Goal: Task Accomplishment & Management: Manage account settings

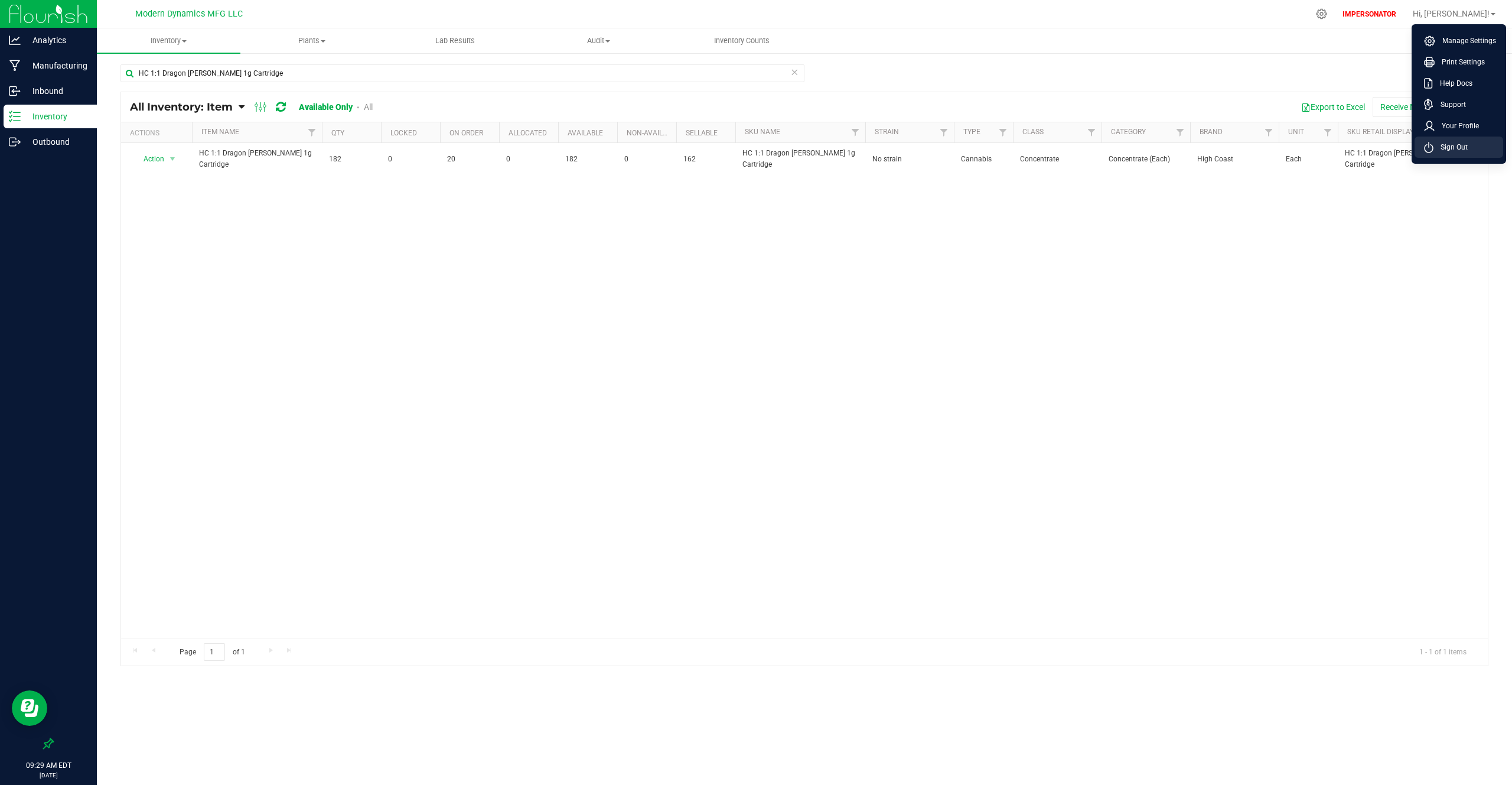
click at [1445, 141] on span "Sign Out" at bounding box center [1451, 146] width 34 height 12
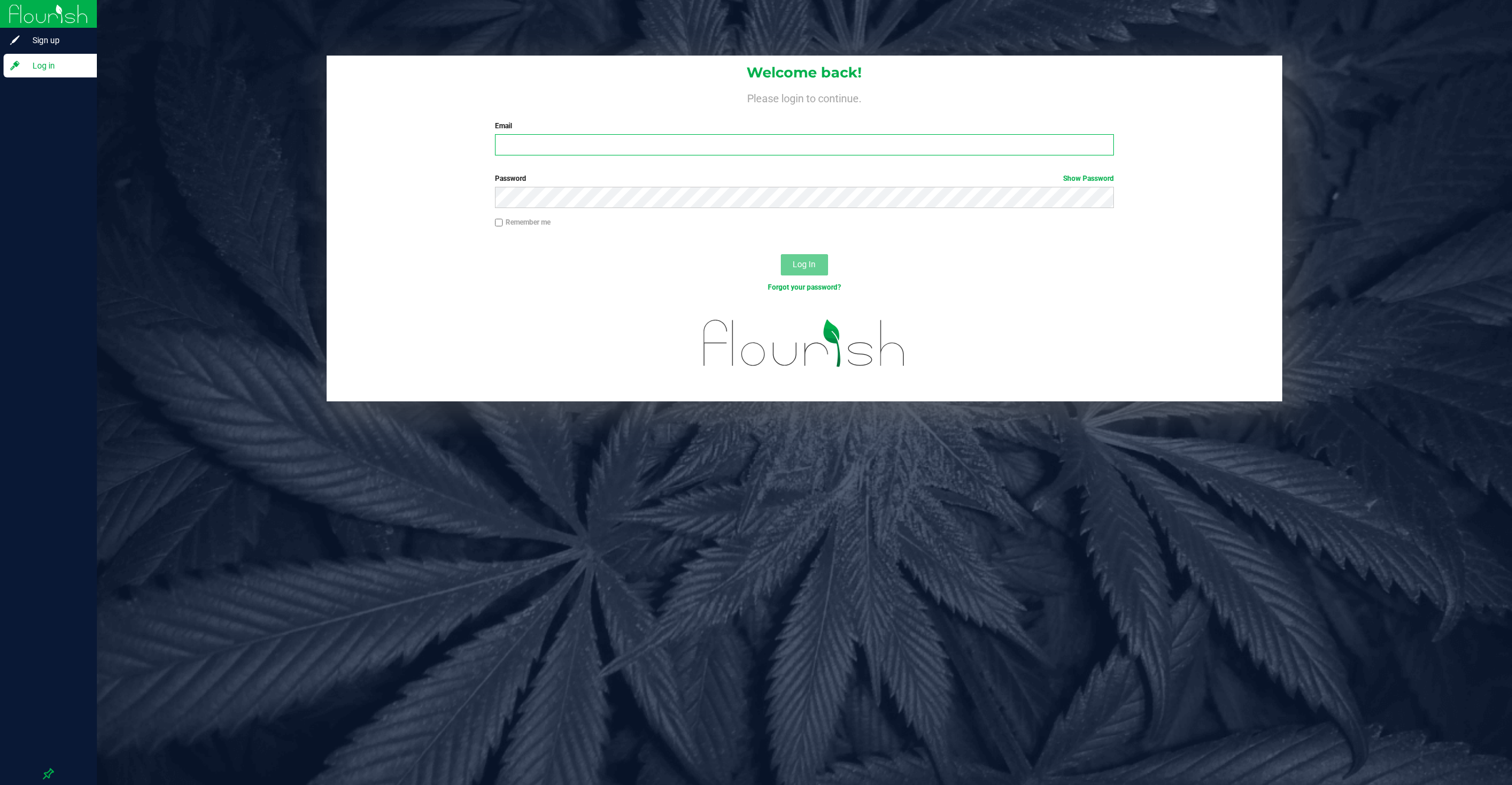
click at [974, 146] on input "Email" at bounding box center [804, 144] width 619 height 21
click at [863, 155] on input "Email" at bounding box center [804, 144] width 619 height 21
type input "[EMAIL_ADDRESS][DOMAIN_NAME]"
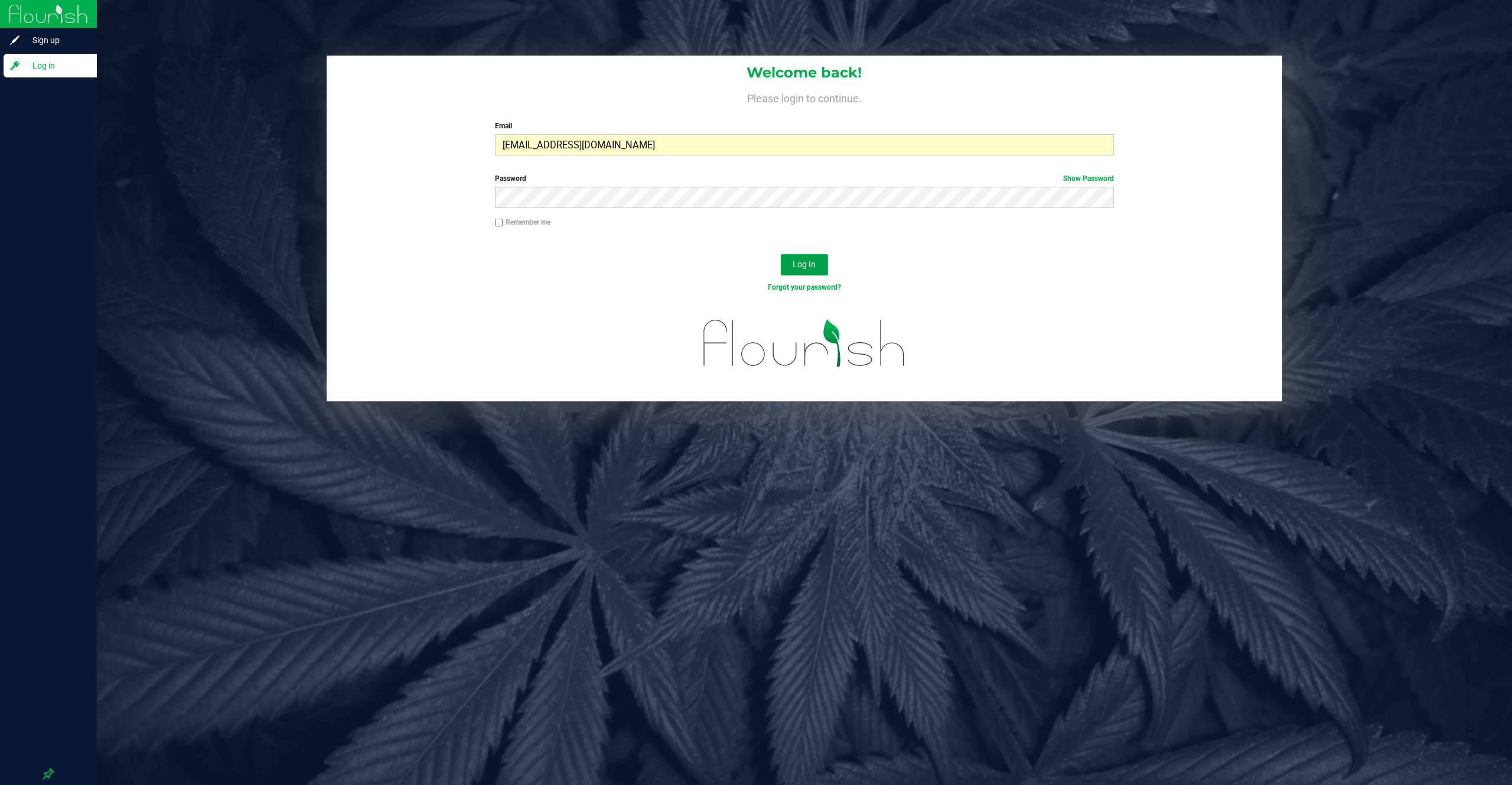
click at [789, 266] on button "Log In" at bounding box center [804, 264] width 47 height 21
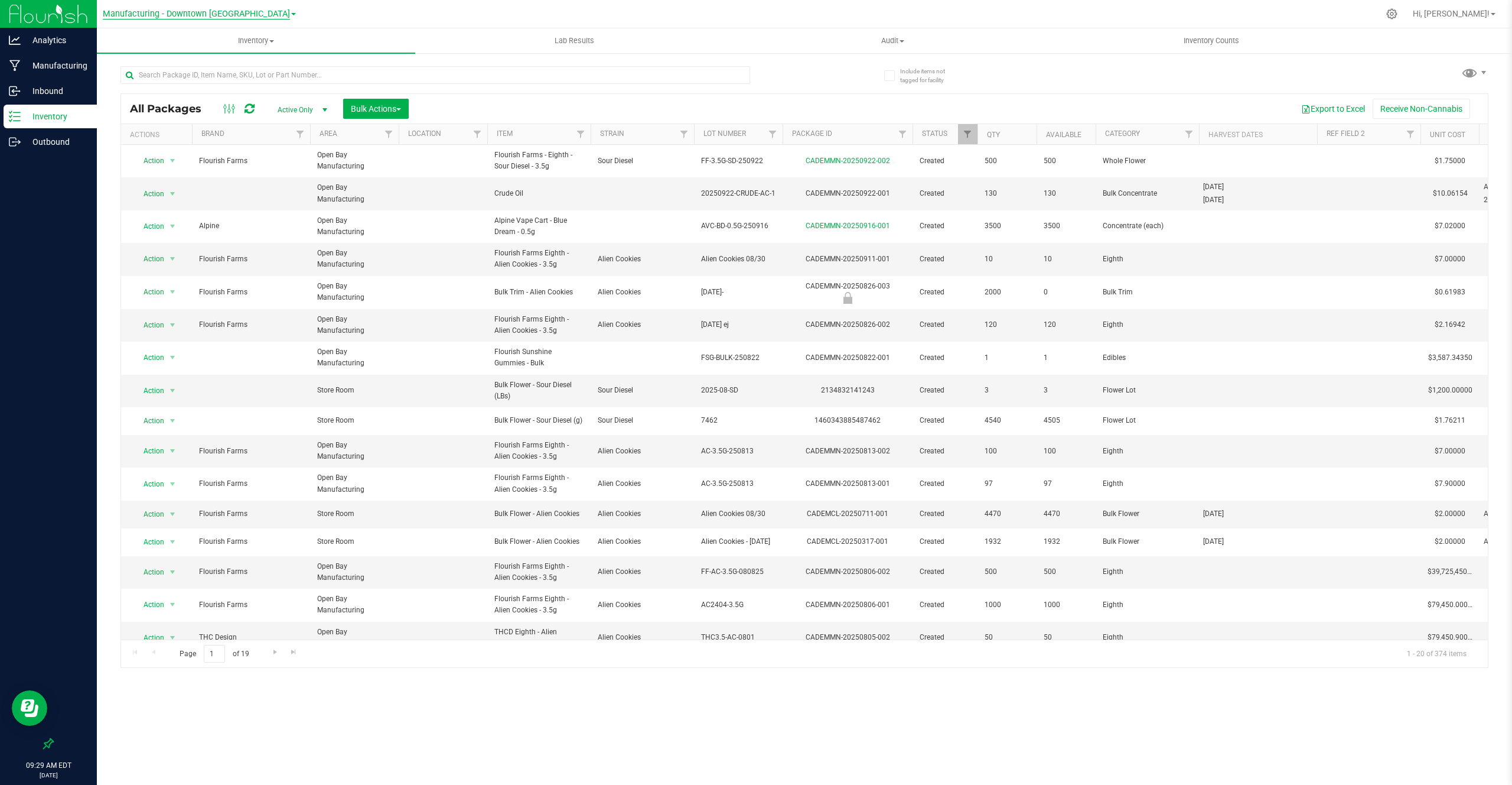
click at [135, 9] on span "Manufacturing - Downtown [GEOGRAPHIC_DATA]" at bounding box center [196, 14] width 187 height 11
click at [142, 89] on link "Retail - Flagship Store" at bounding box center [199, 89] width 193 height 16
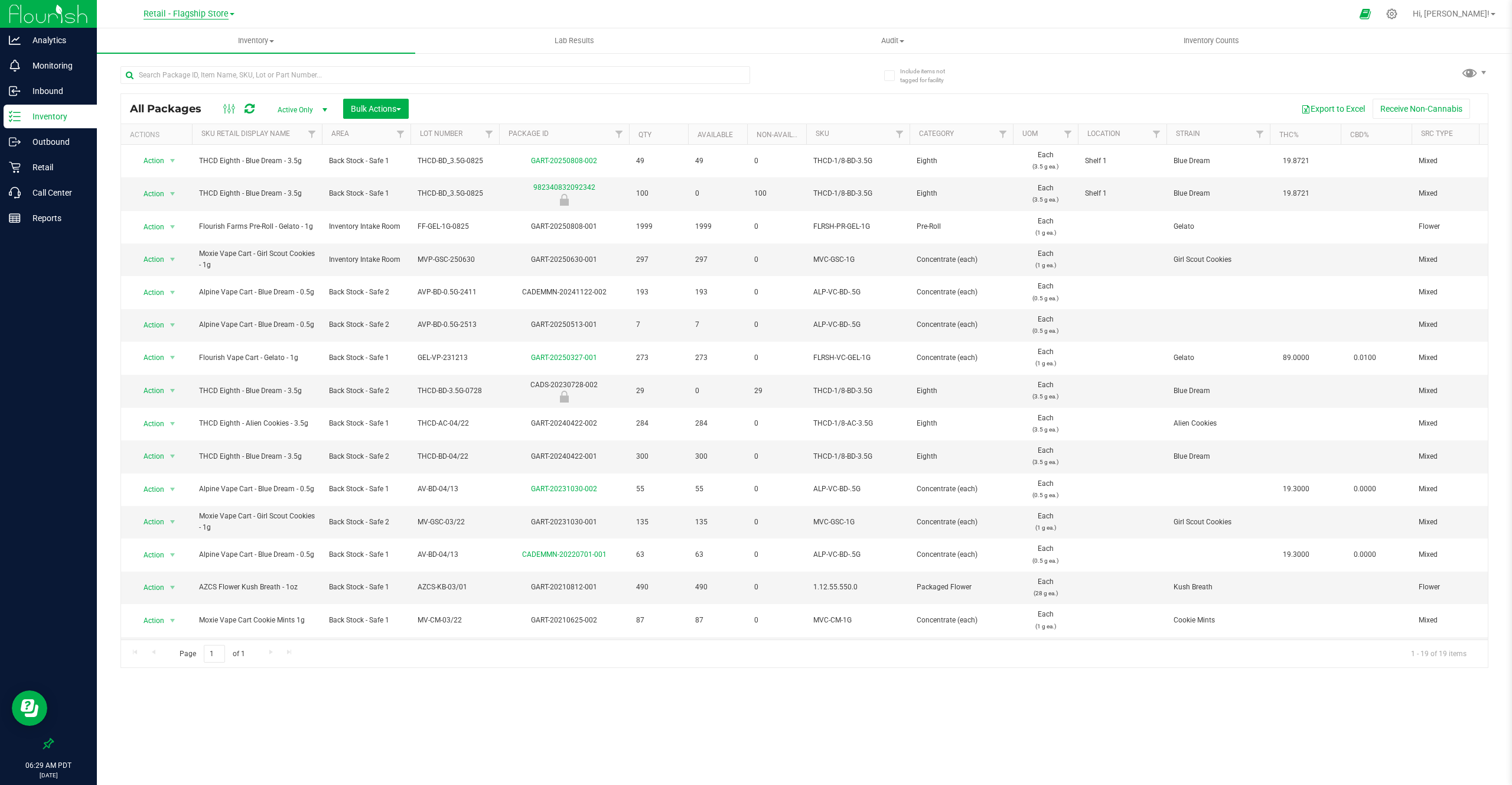
click at [159, 17] on span "Retail - Flagship Store" at bounding box center [186, 14] width 85 height 11
click at [171, 11] on span "Retail - Flagship Store" at bounding box center [186, 14] width 85 height 11
click at [71, 167] on p "Retail" at bounding box center [56, 167] width 71 height 14
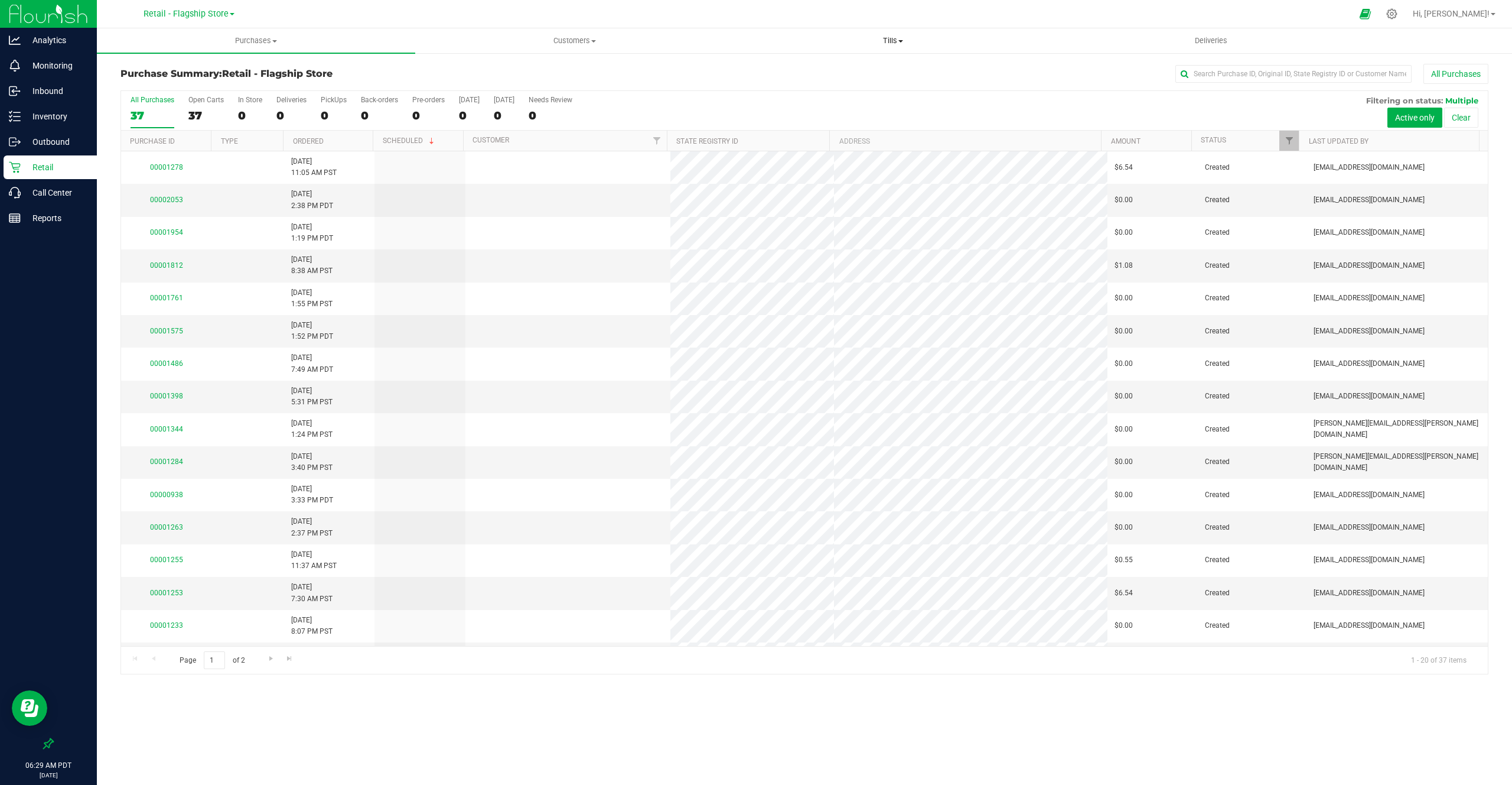
click at [906, 43] on span "Tills" at bounding box center [893, 41] width 317 height 11
click at [868, 72] on li "Manage tills" at bounding box center [893, 71] width 318 height 14
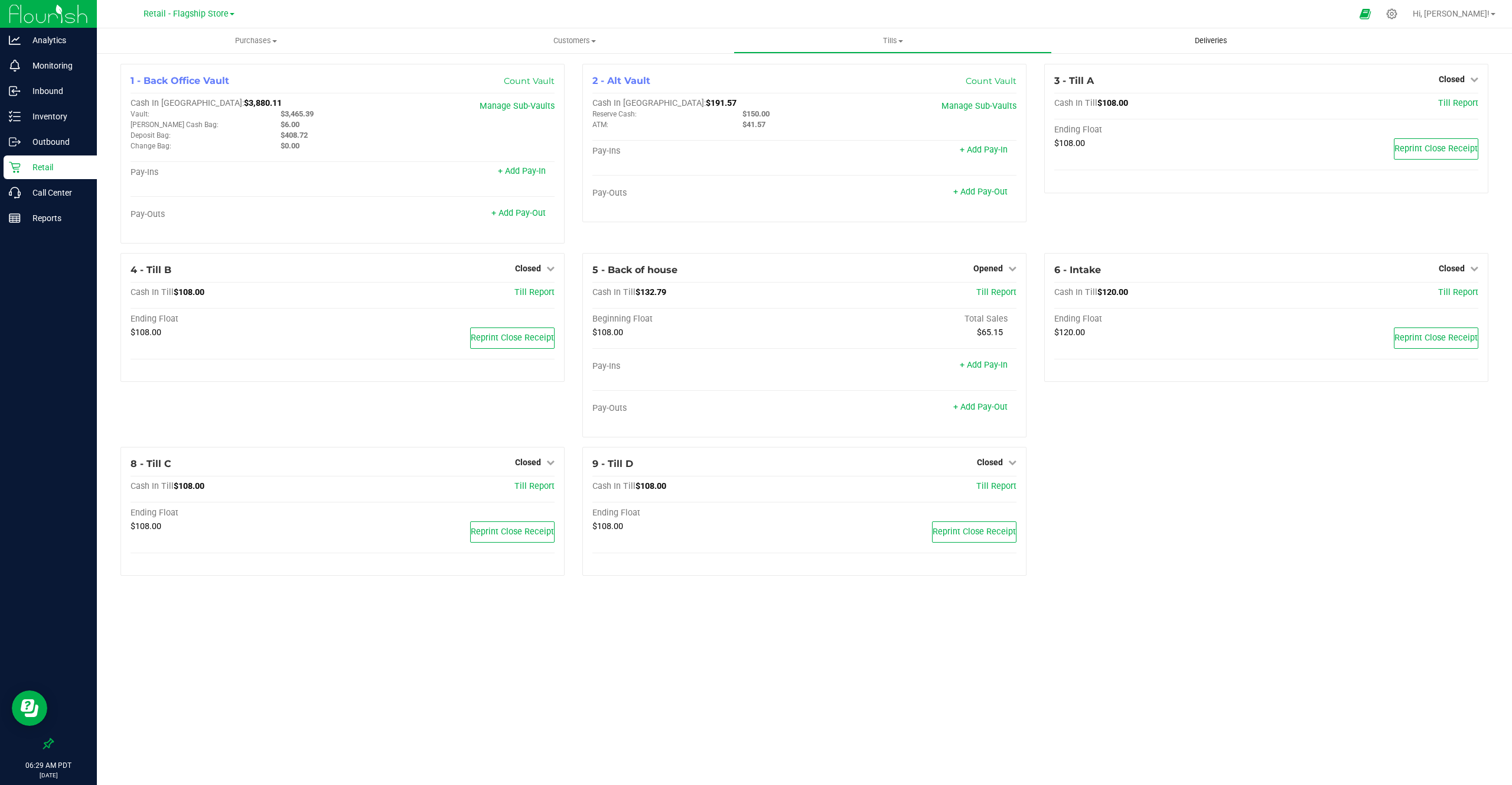
click at [1226, 45] on span "Deliveries" at bounding box center [1211, 41] width 65 height 11
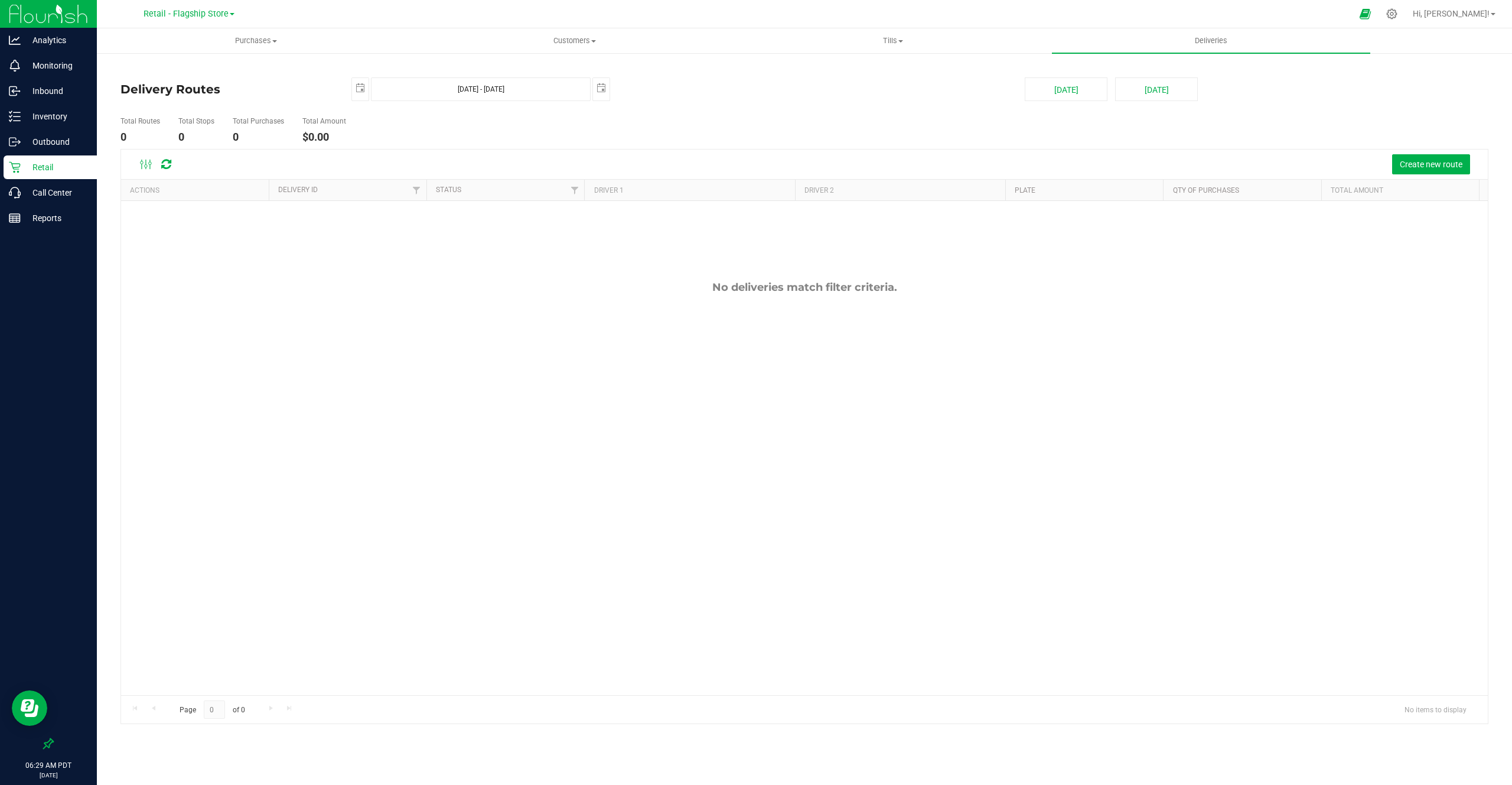
click at [159, 21] on div "Retail - Flagship Store Cultivation - Los Angeles Facility Distribution - Long …" at bounding box center [188, 14] width 172 height 18
click at [168, 14] on span "Retail - Flagship Store" at bounding box center [186, 14] width 85 height 11
click at [163, 18] on span "Retail - Flagship Store" at bounding box center [186, 14] width 85 height 11
click at [1398, 12] on icon at bounding box center [1392, 14] width 12 height 12
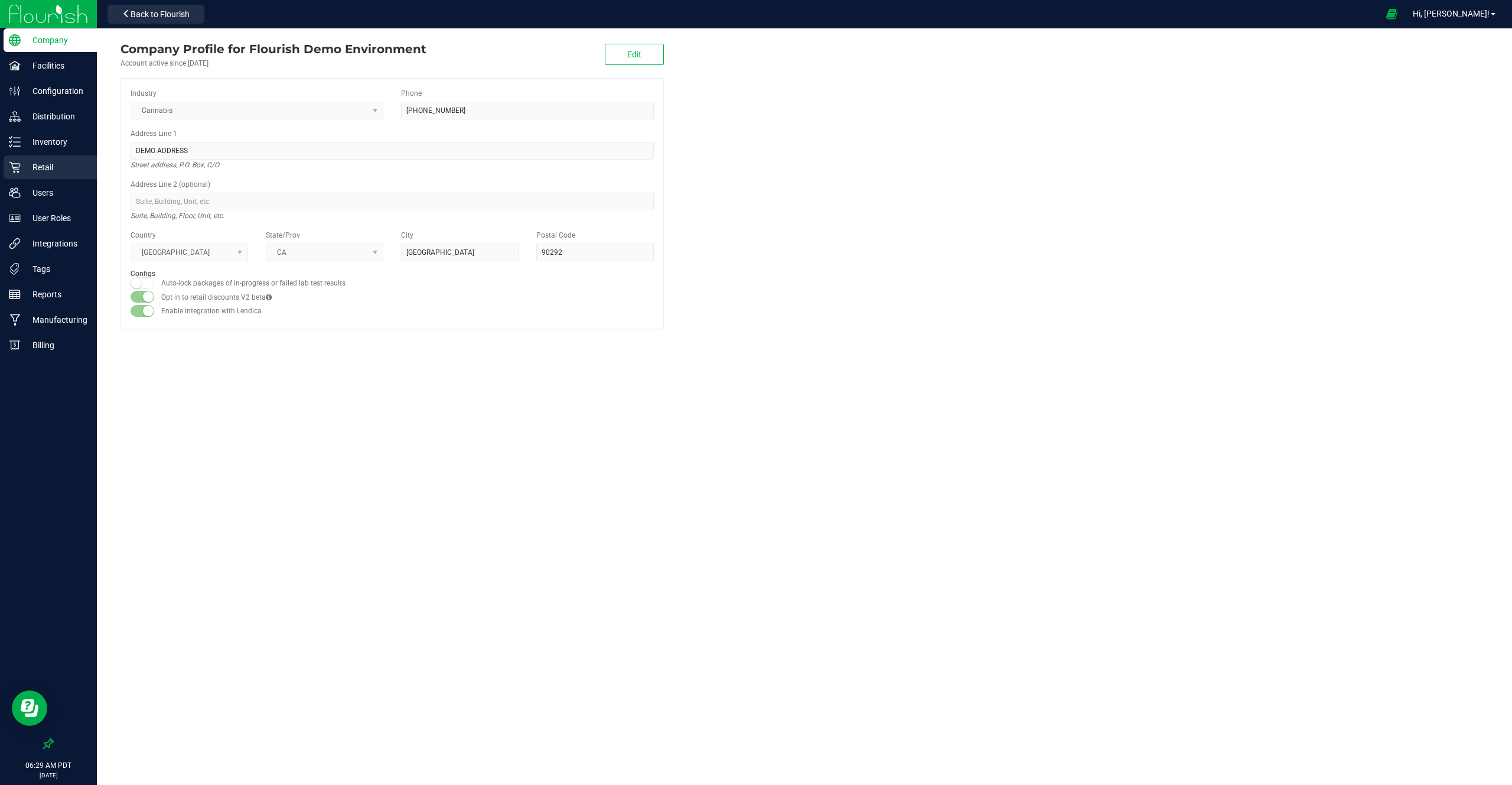
click at [58, 168] on p "Retail" at bounding box center [56, 167] width 71 height 14
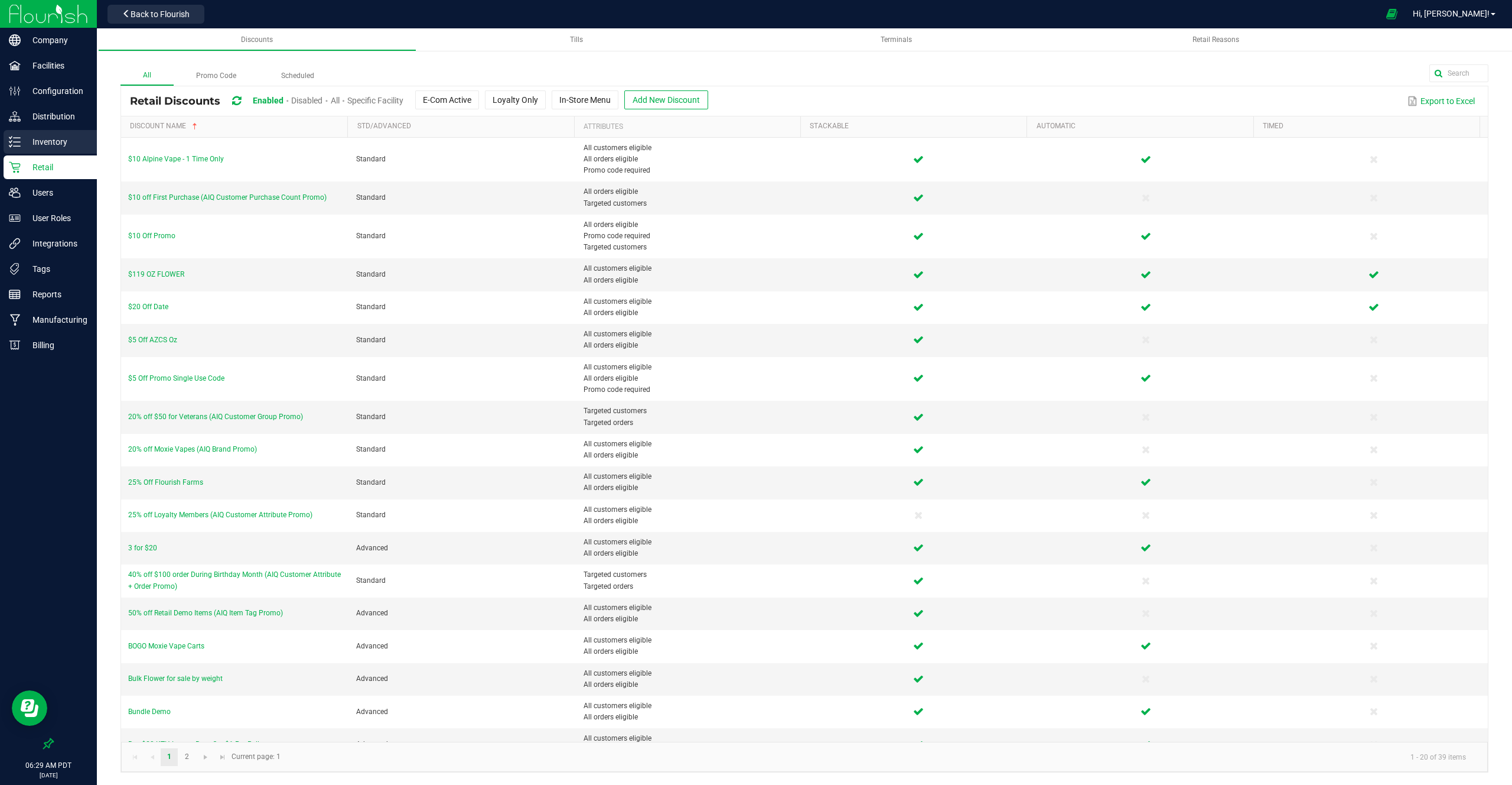
click at [60, 133] on div "Inventory" at bounding box center [50, 142] width 93 height 24
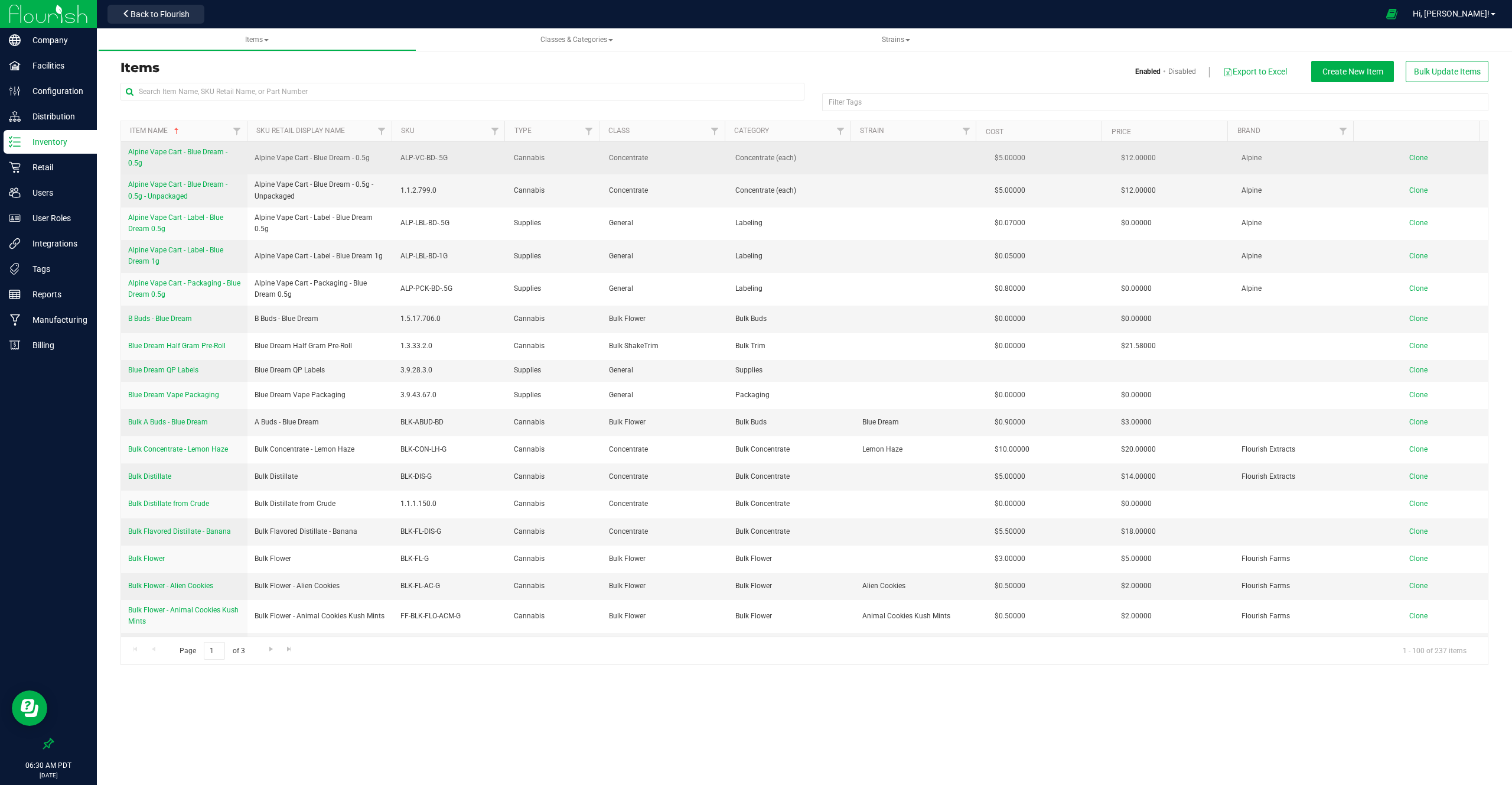
click at [201, 156] on link "Alpine Vape Cart - Blue Dream - 0.5g" at bounding box center [184, 157] width 112 height 22
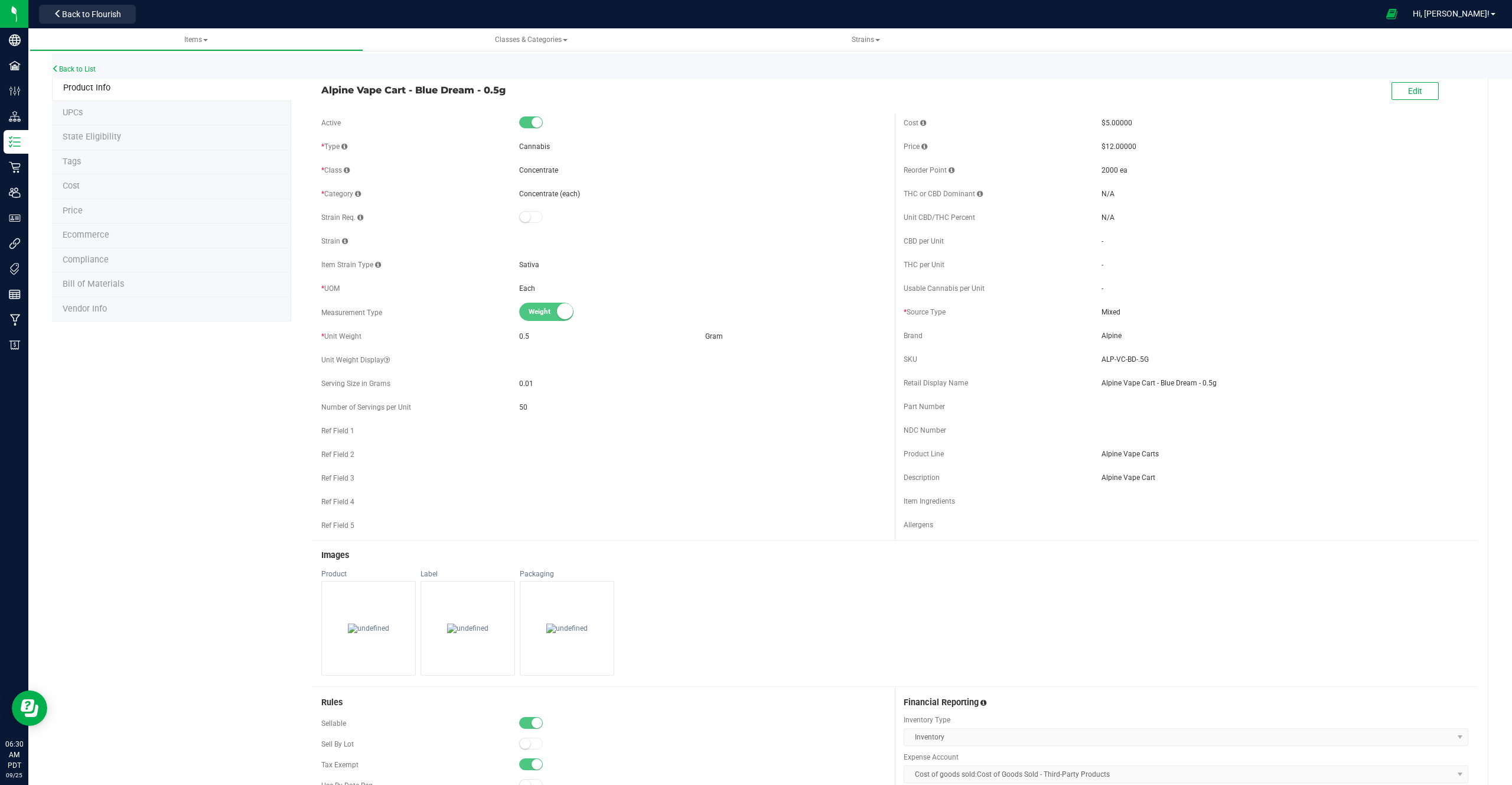
click at [389, 87] on span "Alpine Vape Cart - Blue Dream - 0.5g" at bounding box center [604, 90] width 565 height 14
click at [428, 88] on span "Alpine Vape Cart - Blue Dream - 0.5g" at bounding box center [604, 90] width 565 height 14
click at [1123, 365] on div "SKU ALP-VC-BD-.5G" at bounding box center [1186, 359] width 565 height 18
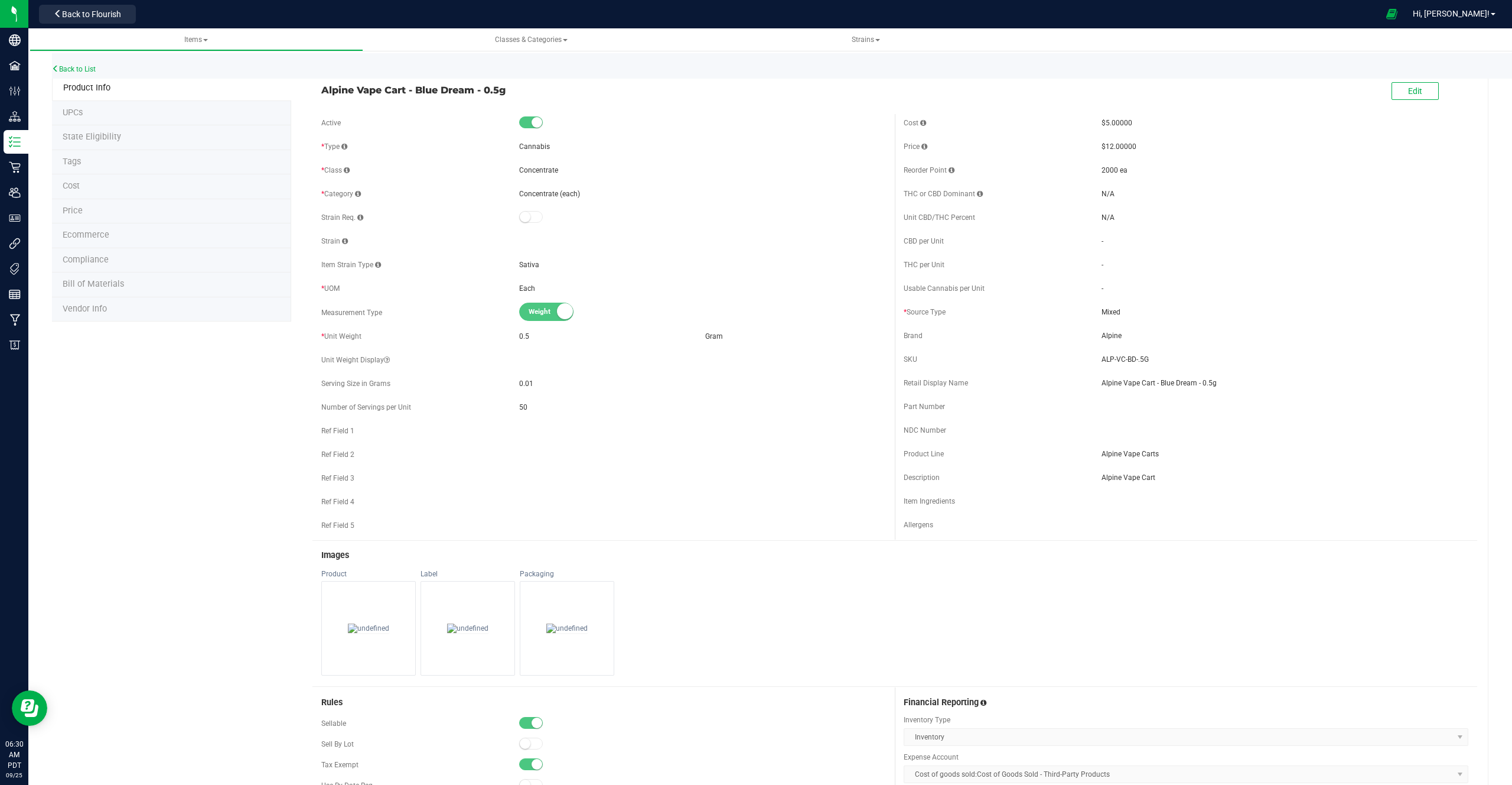
click at [1123, 365] on div "SKU ALP-VC-BD-.5G" at bounding box center [1186, 359] width 565 height 18
click at [1114, 386] on span "Alpine Vape Cart - Blue Dream - 0.5g" at bounding box center [1285, 383] width 367 height 11
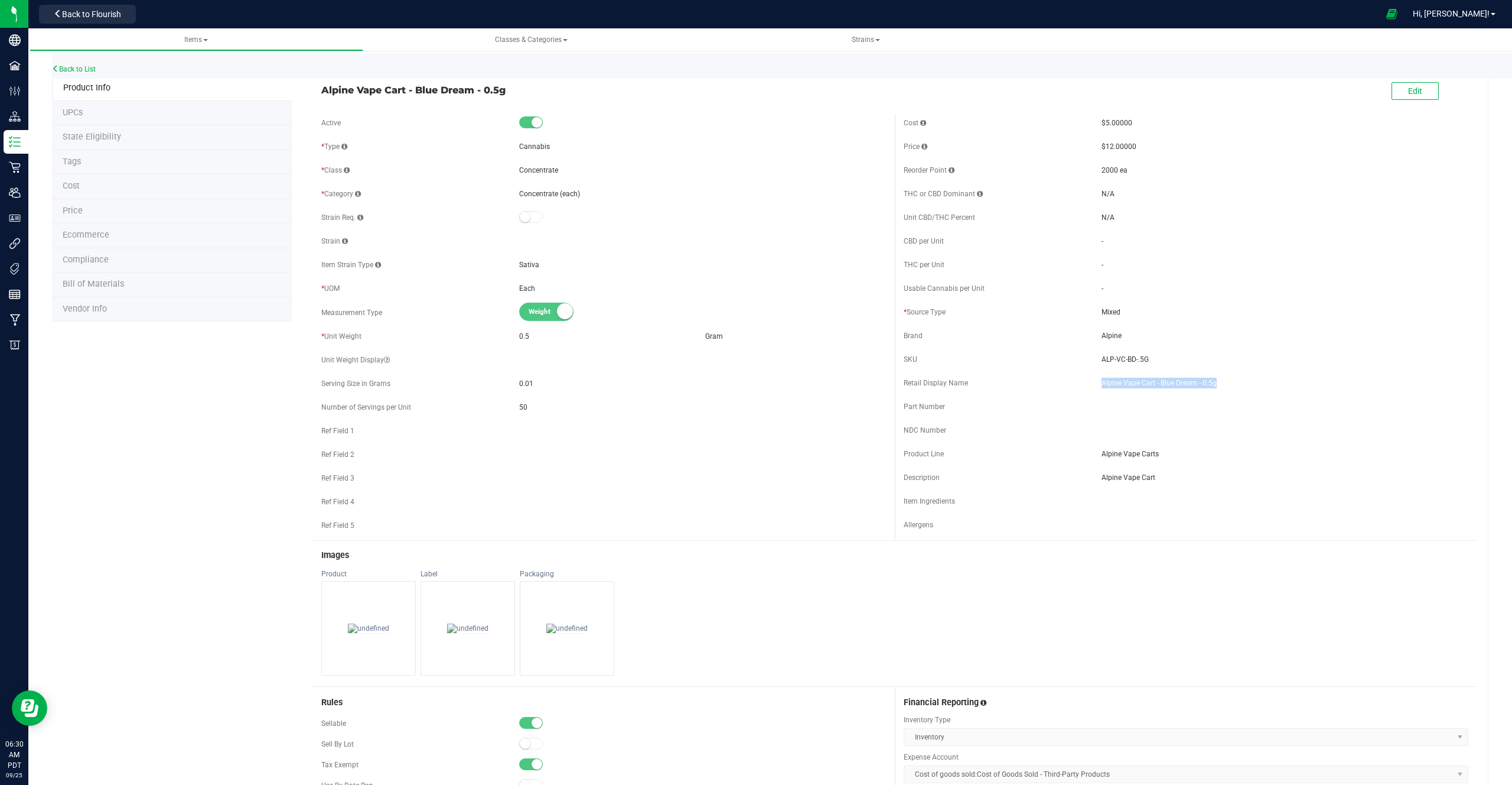
click at [1114, 386] on span "Alpine Vape Cart - Blue Dream - 0.5g" at bounding box center [1285, 383] width 367 height 11
click at [925, 406] on span "Part Number" at bounding box center [924, 406] width 42 height 8
drag, startPoint x: 925, startPoint y: 406, endPoint x: 962, endPoint y: 368, distance: 53.0
click at [963, 368] on div "Cost $5.00000 Price $12.00000 Reorder Point 2000 ea THC or CBD Dominant - - -" at bounding box center [1186, 327] width 582 height 426
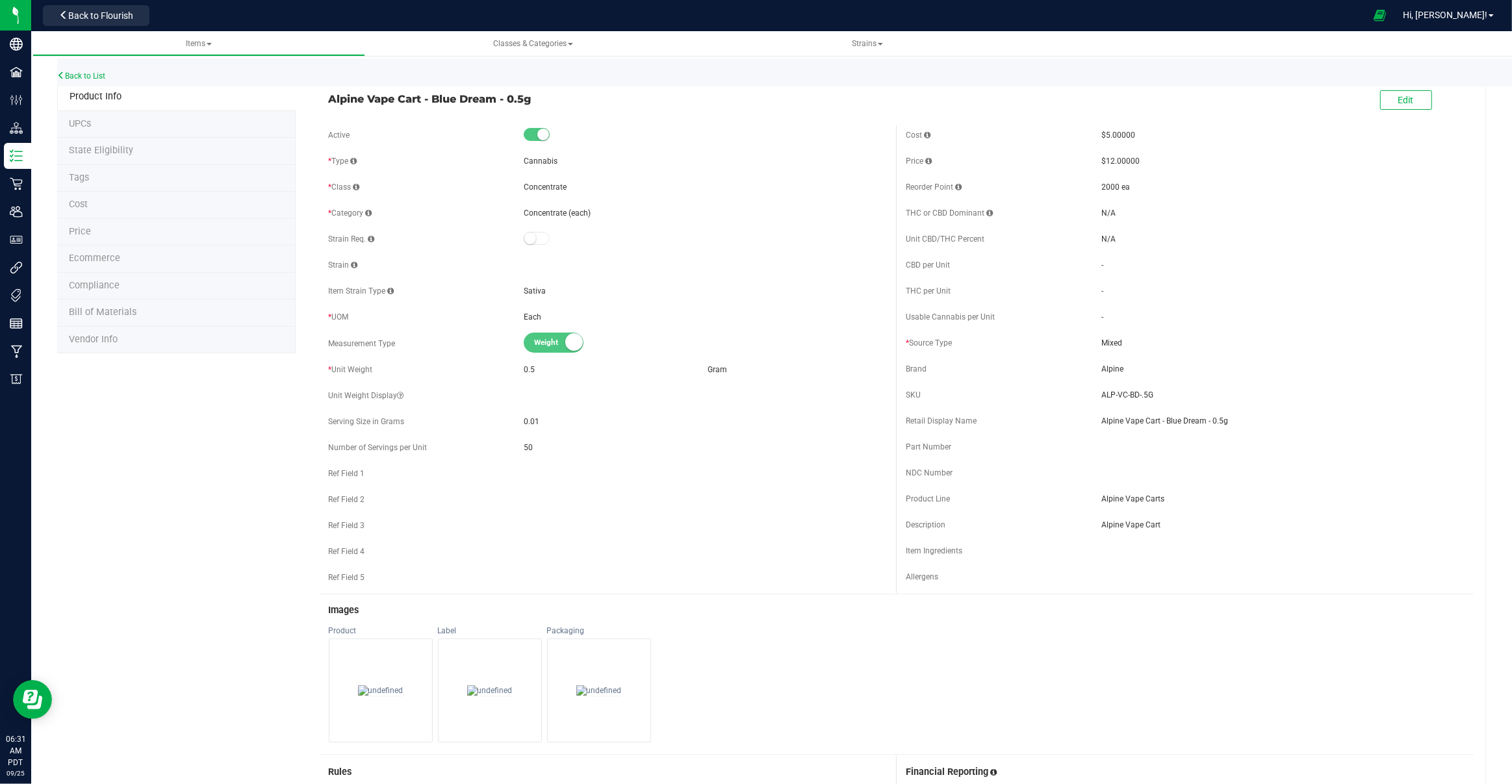
click at [436, 104] on span "Alpine Vape Cart - Blue Dream - 0.5g" at bounding box center [608, 99] width 558 height 16
click at [912, 373] on div "Brand" at bounding box center [1003, 369] width 195 height 12
drag, startPoint x: 912, startPoint y: 373, endPoint x: 1020, endPoint y: 369, distance: 108.1
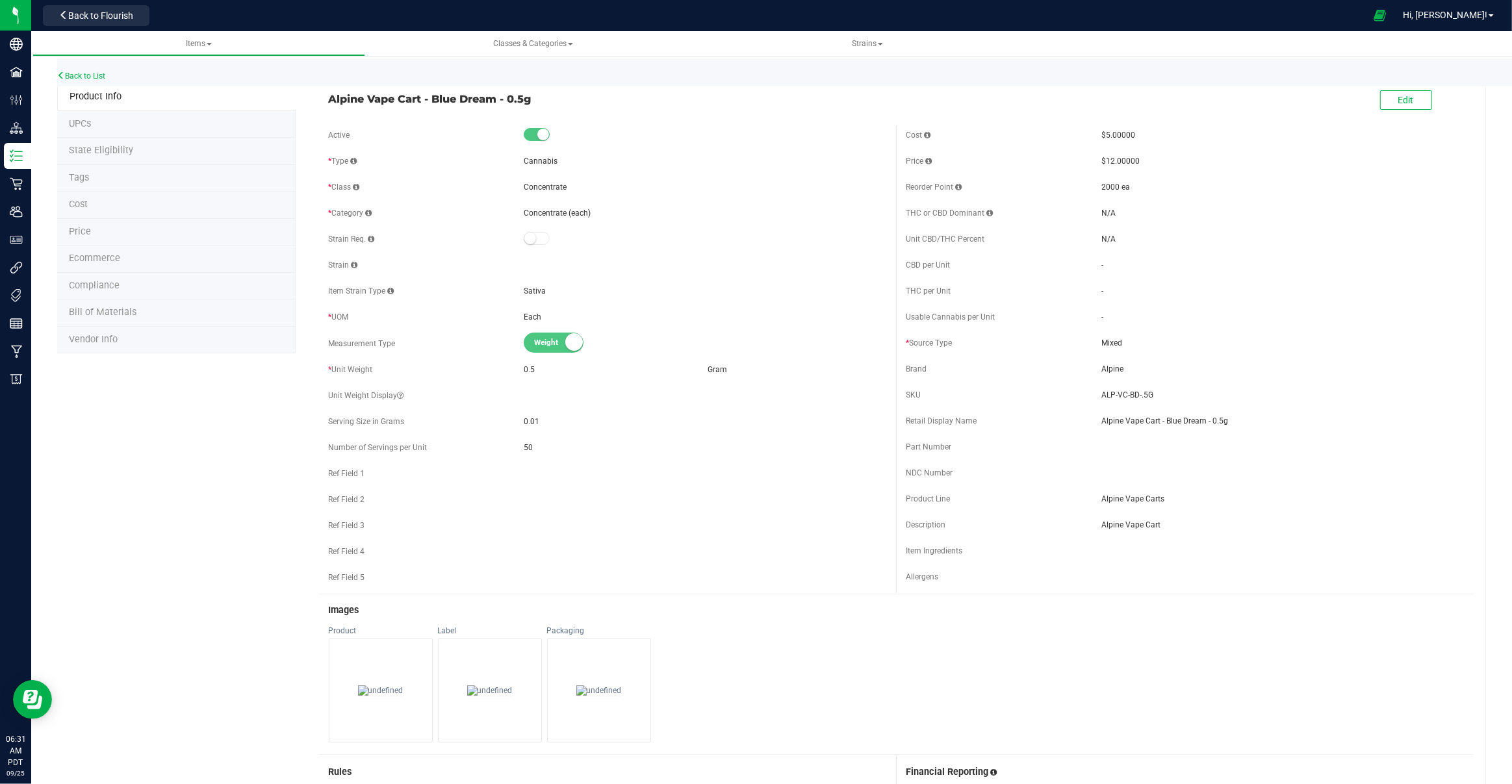
click at [1020, 369] on div "Brand" at bounding box center [1003, 369] width 195 height 12
click at [1093, 369] on div "Brand" at bounding box center [1003, 369] width 195 height 12
click at [86, 253] on span "Ecommerce" at bounding box center [94, 258] width 52 height 11
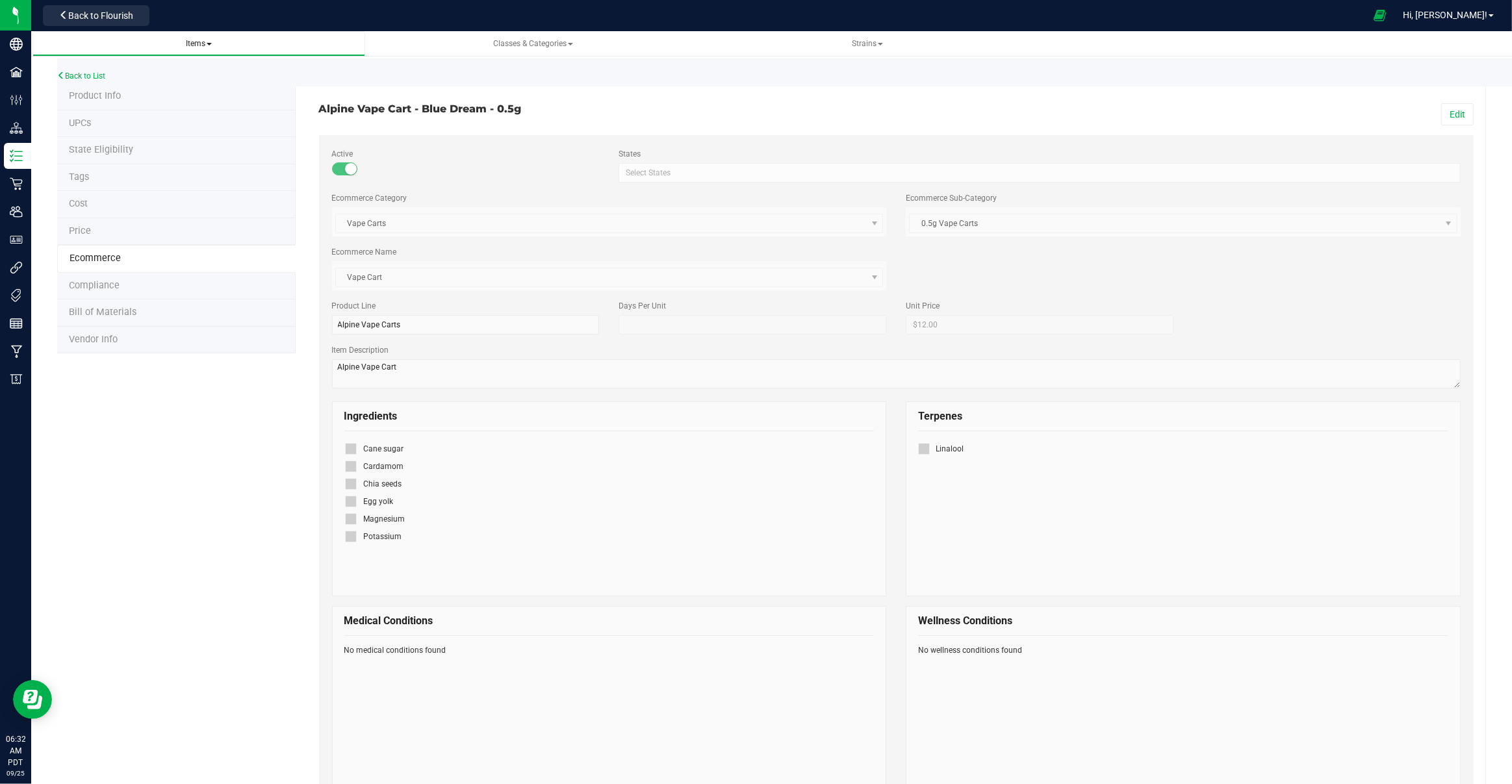
click at [203, 50] on link "Items" at bounding box center [198, 44] width 333 height 25
click at [204, 45] on span "Items" at bounding box center [198, 43] width 26 height 9
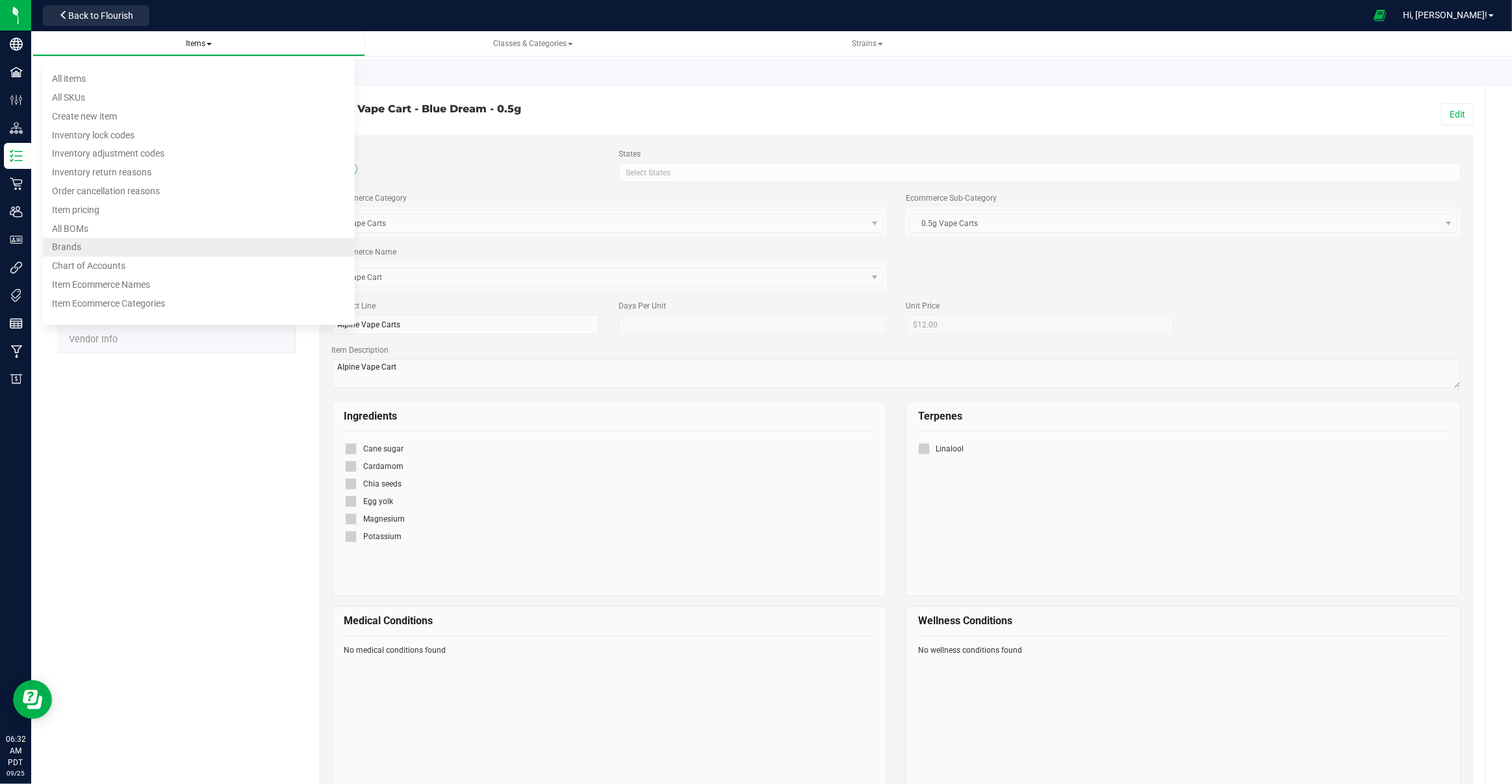
click at [109, 242] on li "Brands" at bounding box center [199, 248] width 313 height 19
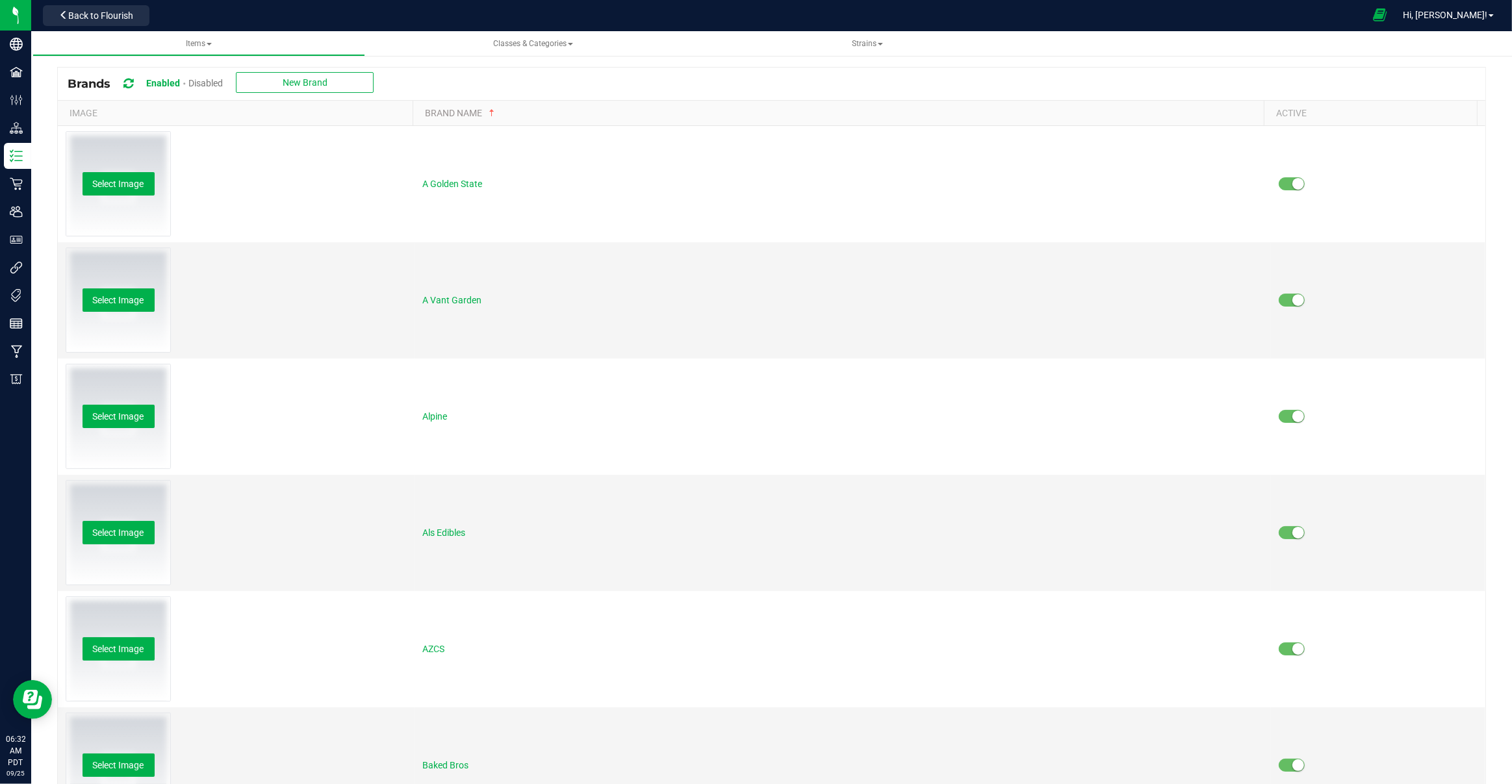
click at [1386, 15] on icon at bounding box center [1380, 15] width 13 height 15
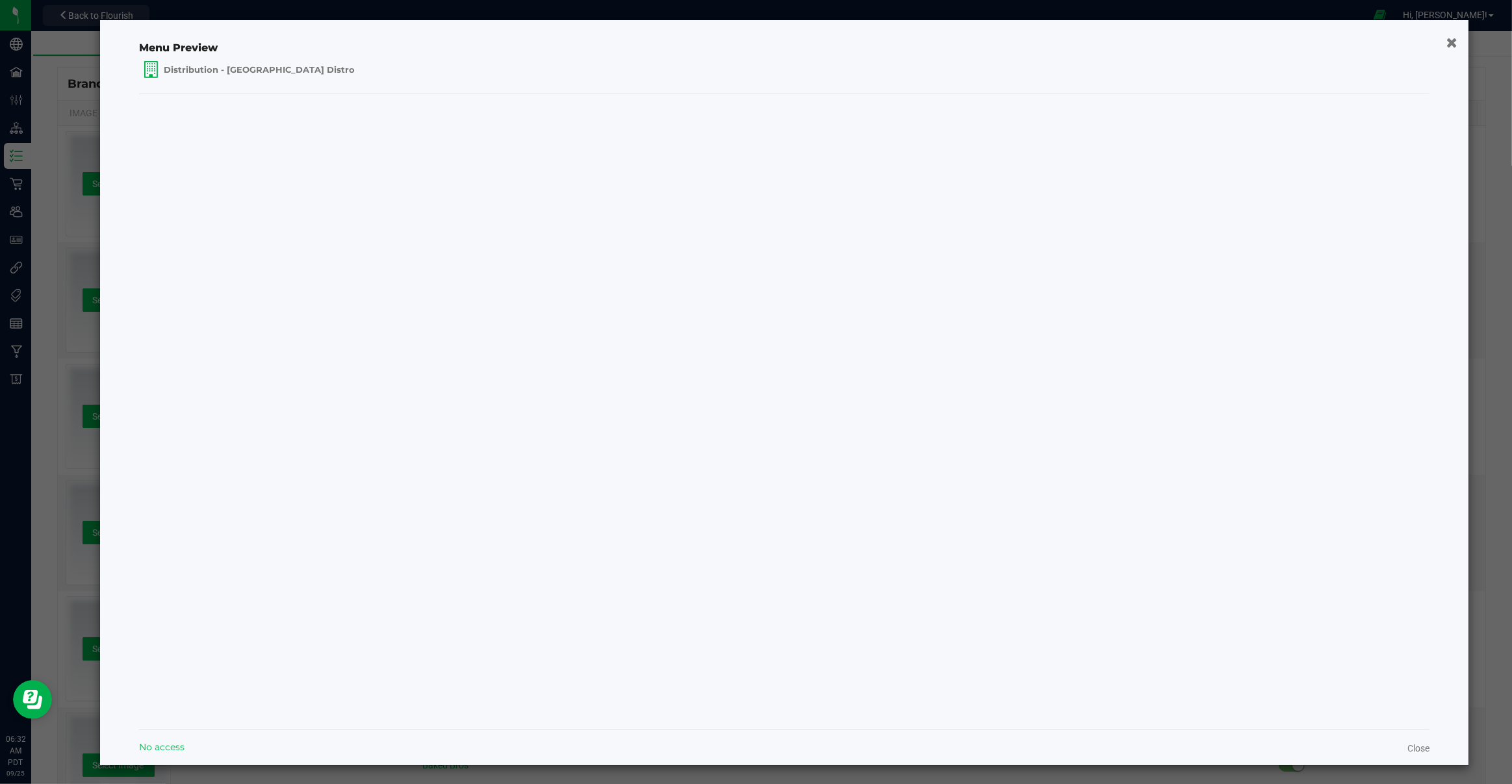
click at [1447, 37] on icon "button" at bounding box center [1452, 42] width 11 height 13
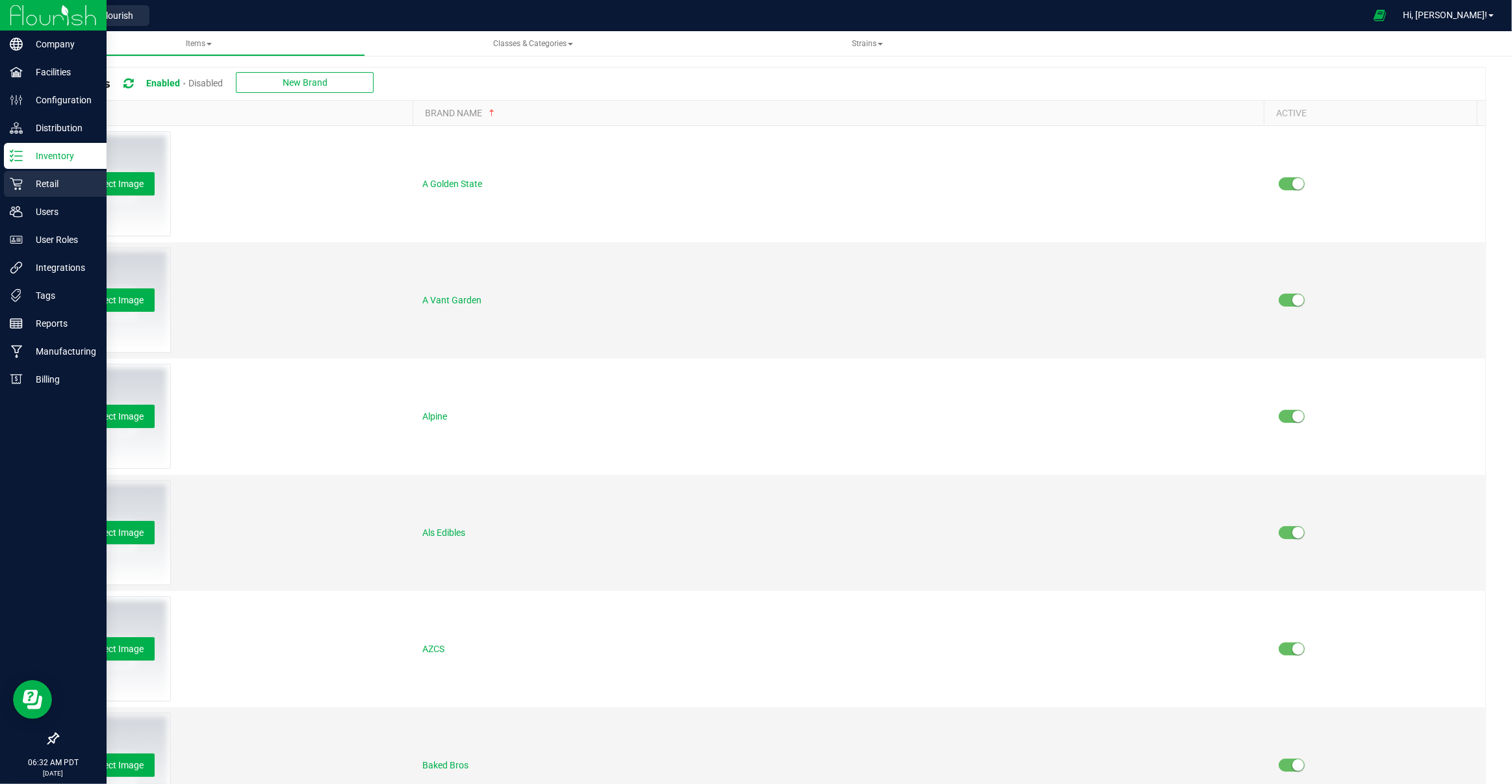
click at [76, 189] on p "Retail" at bounding box center [61, 183] width 78 height 16
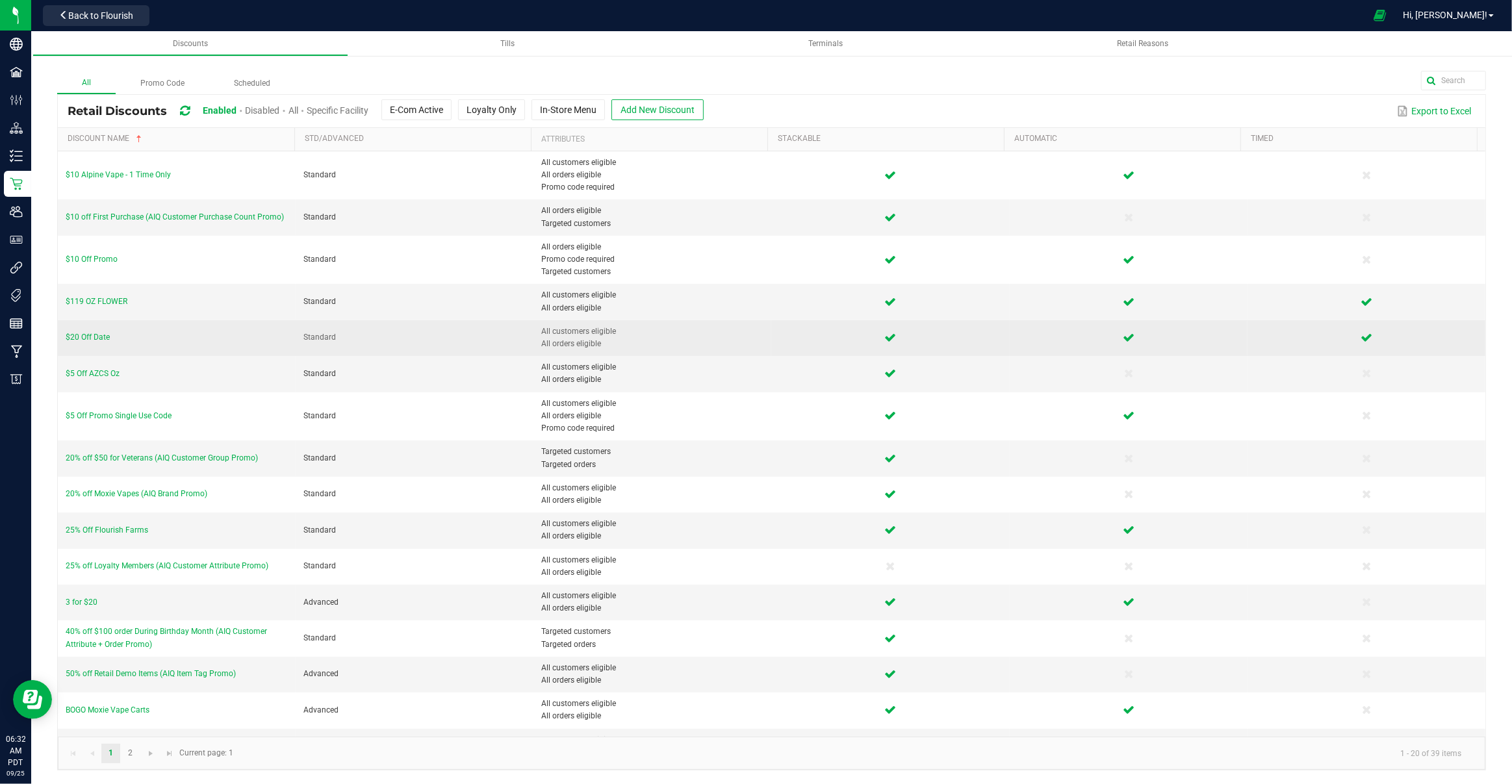
drag, startPoint x: 222, startPoint y: 151, endPoint x: 246, endPoint y: 330, distance: 180.6
click at [246, 365] on tbody "$10 Alpine Vape - 1 Time Only Standard All customers eligible All orders eligib…" at bounding box center [771, 529] width 1427 height 756
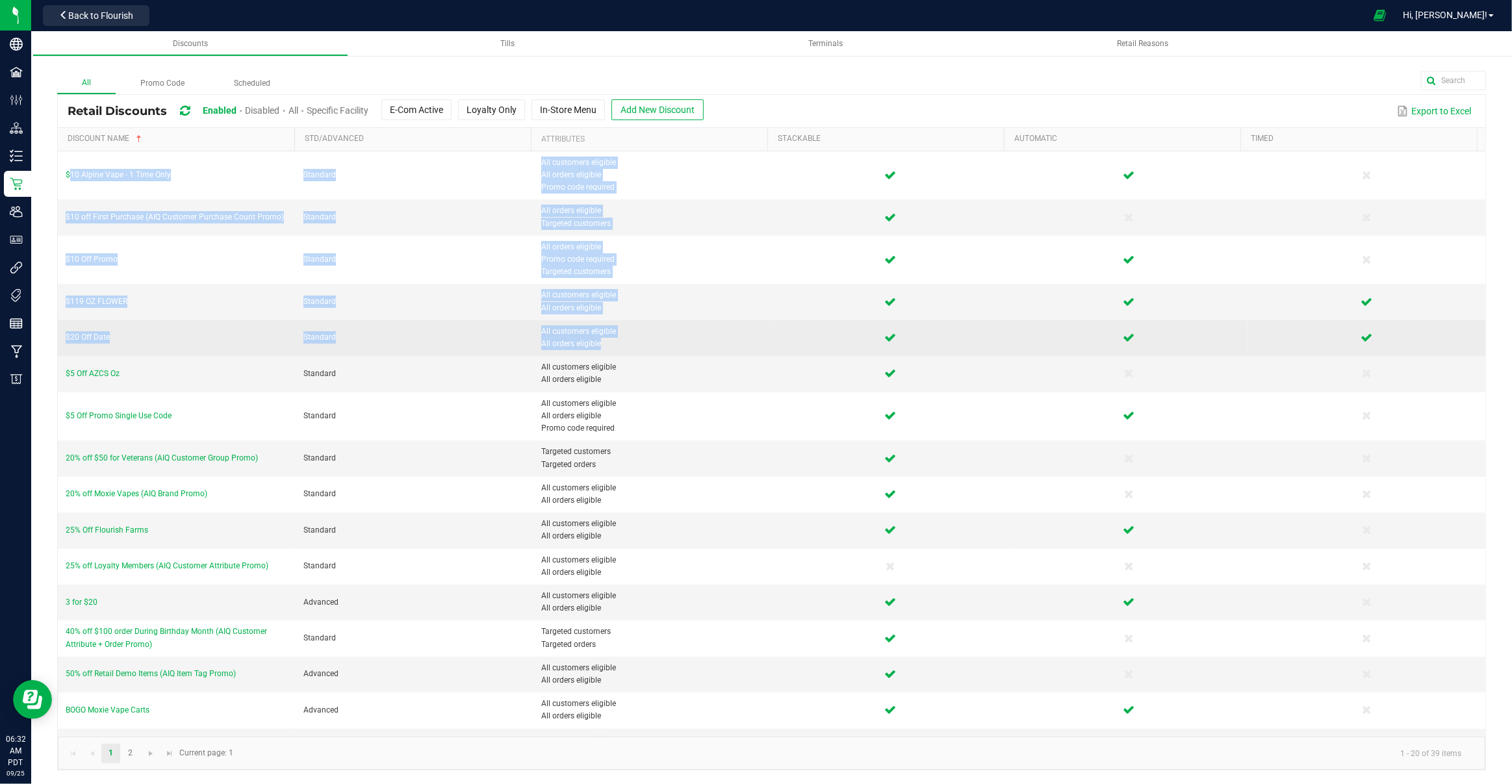
click at [262, 322] on td "$20 Off Date" at bounding box center [177, 338] width 238 height 36
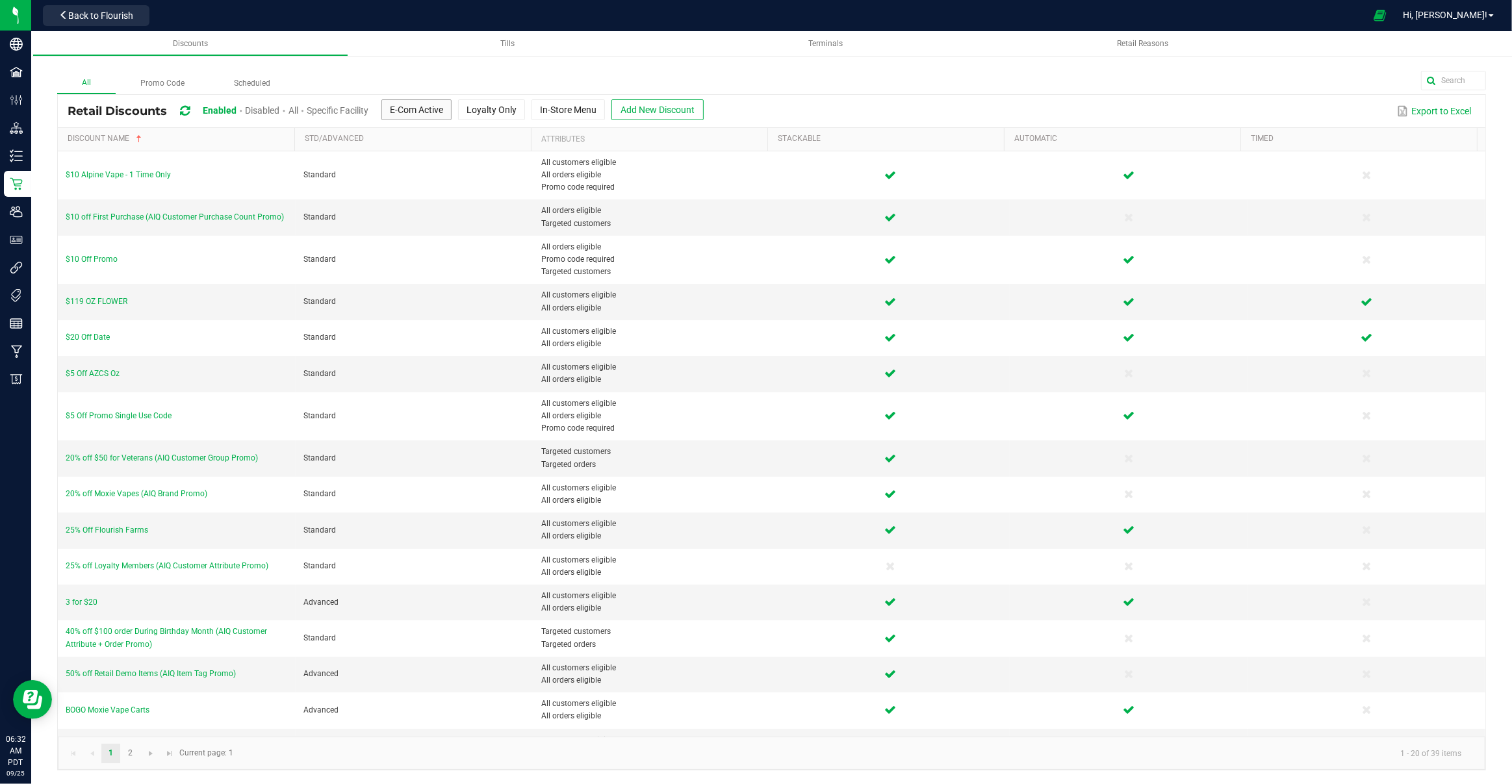
click at [426, 115] on button "E-Com Active" at bounding box center [417, 110] width 70 height 21
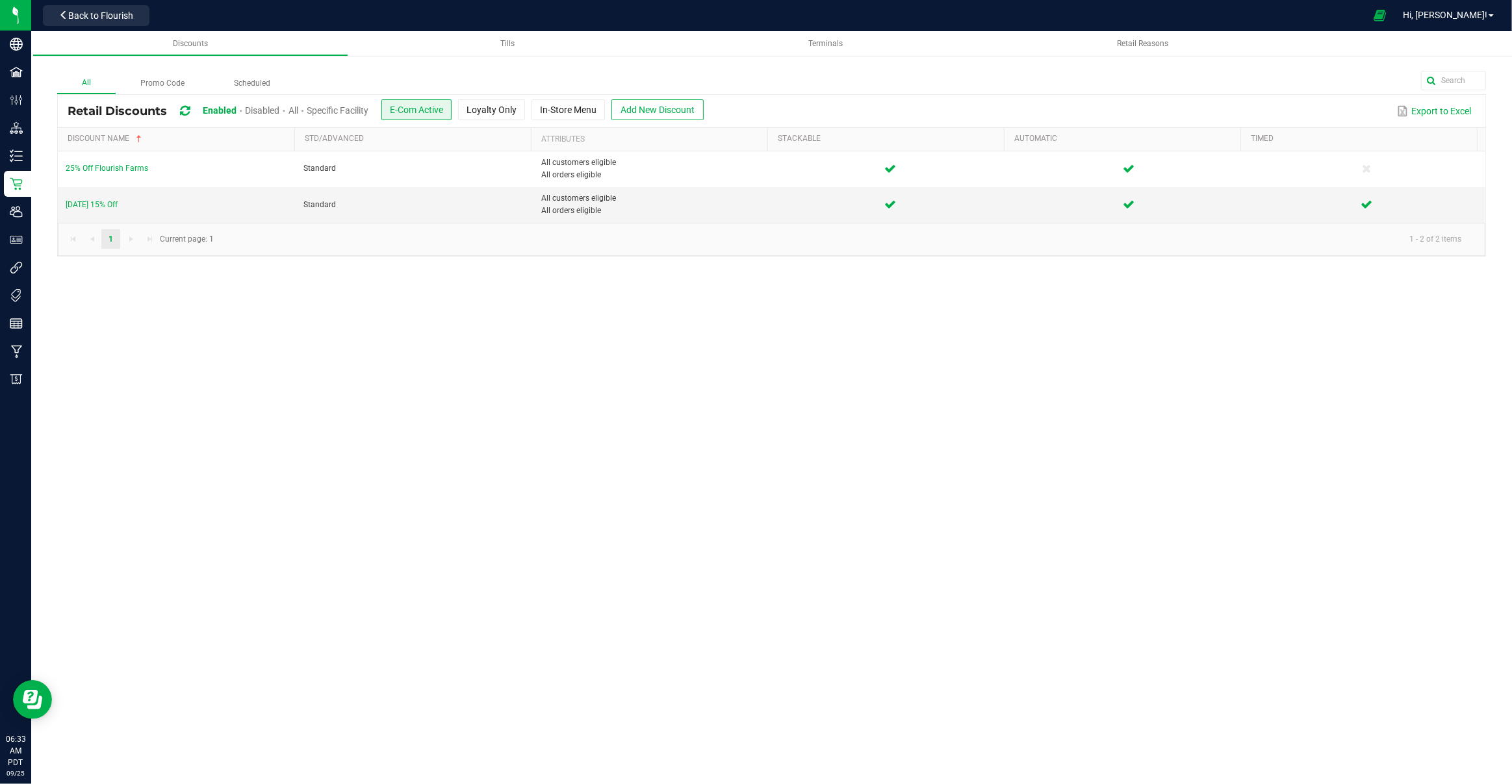
click at [426, 115] on button "E-Com Active" at bounding box center [417, 110] width 70 height 21
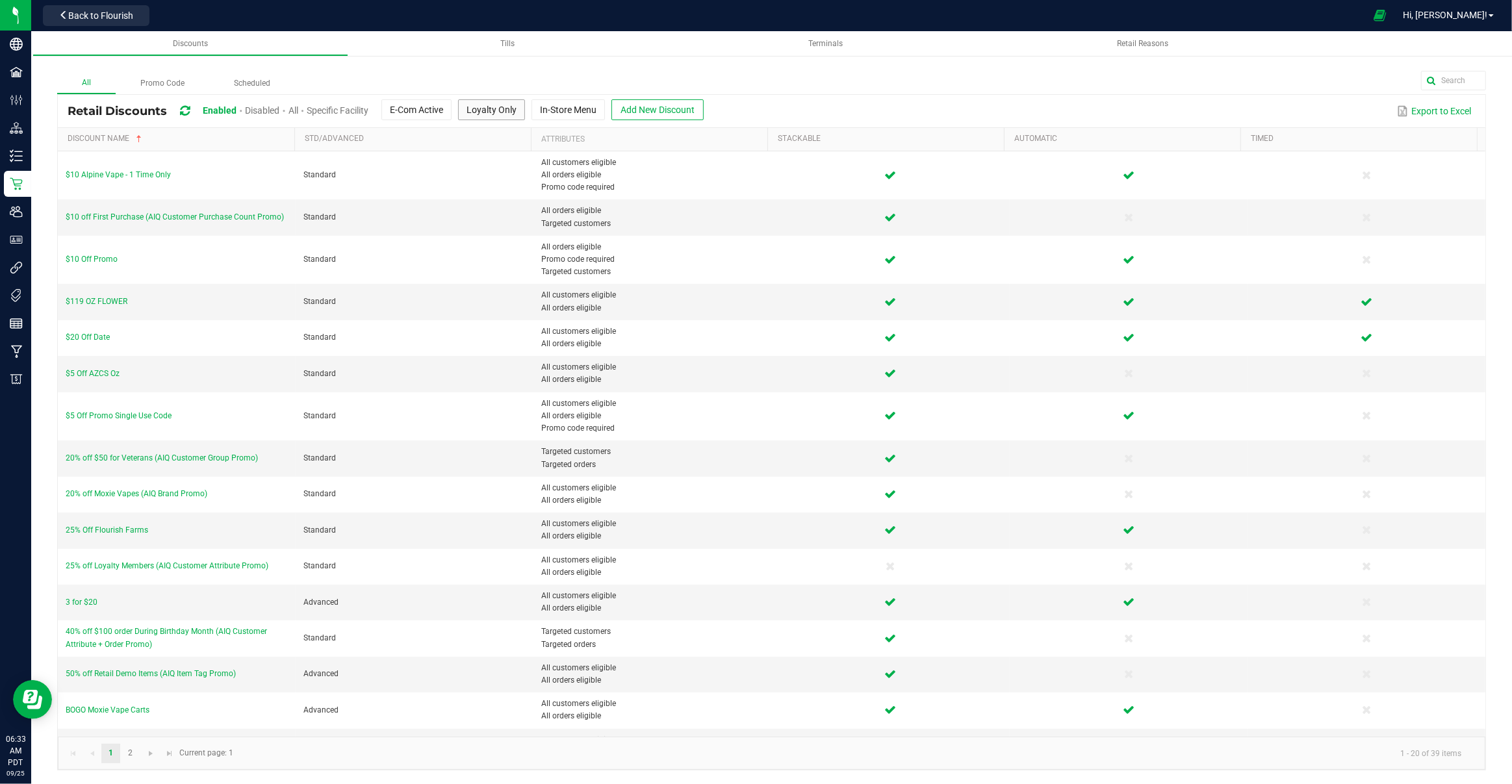
click at [495, 116] on button "Loyalty Only" at bounding box center [491, 110] width 67 height 21
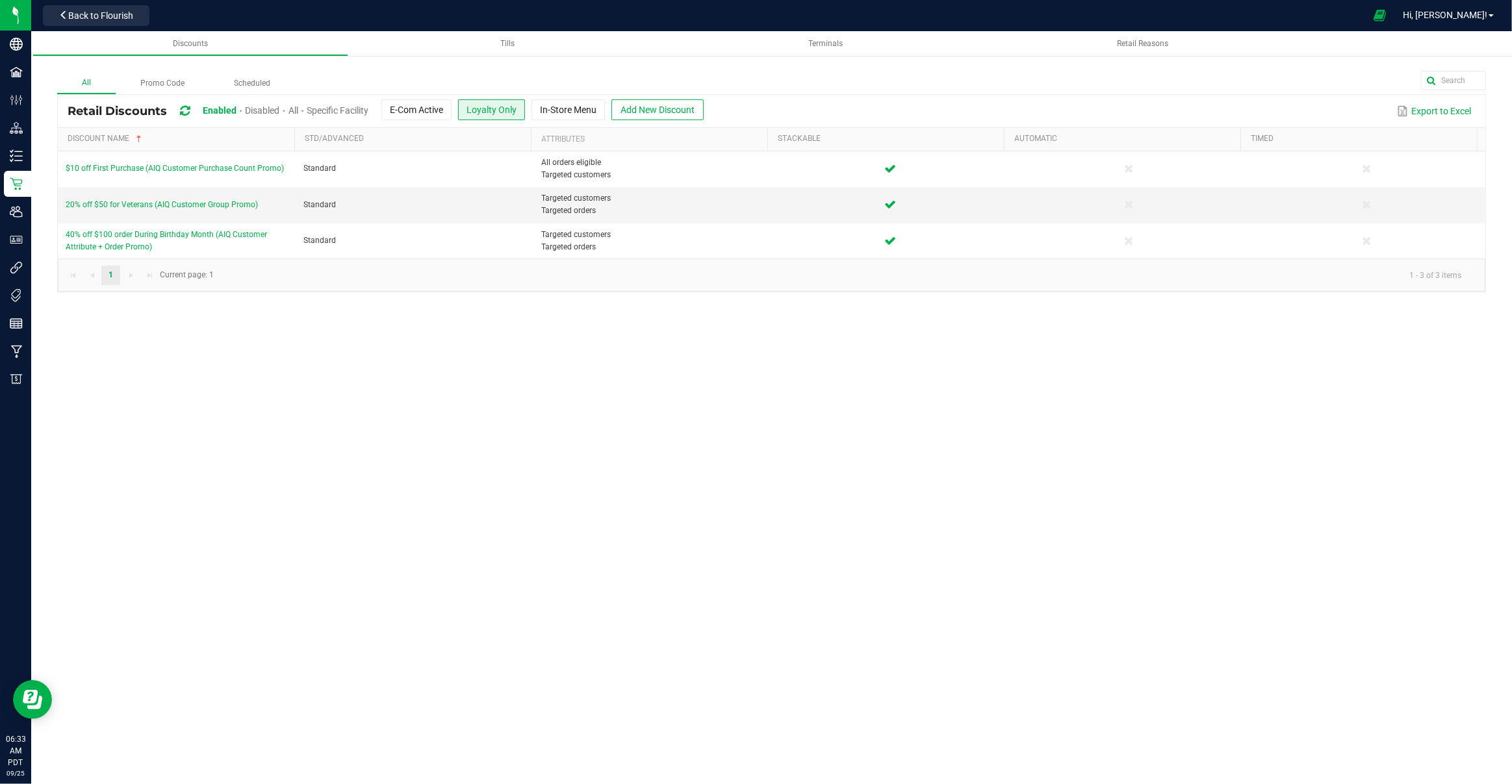
click at [495, 116] on button "Loyalty Only" at bounding box center [491, 110] width 67 height 21
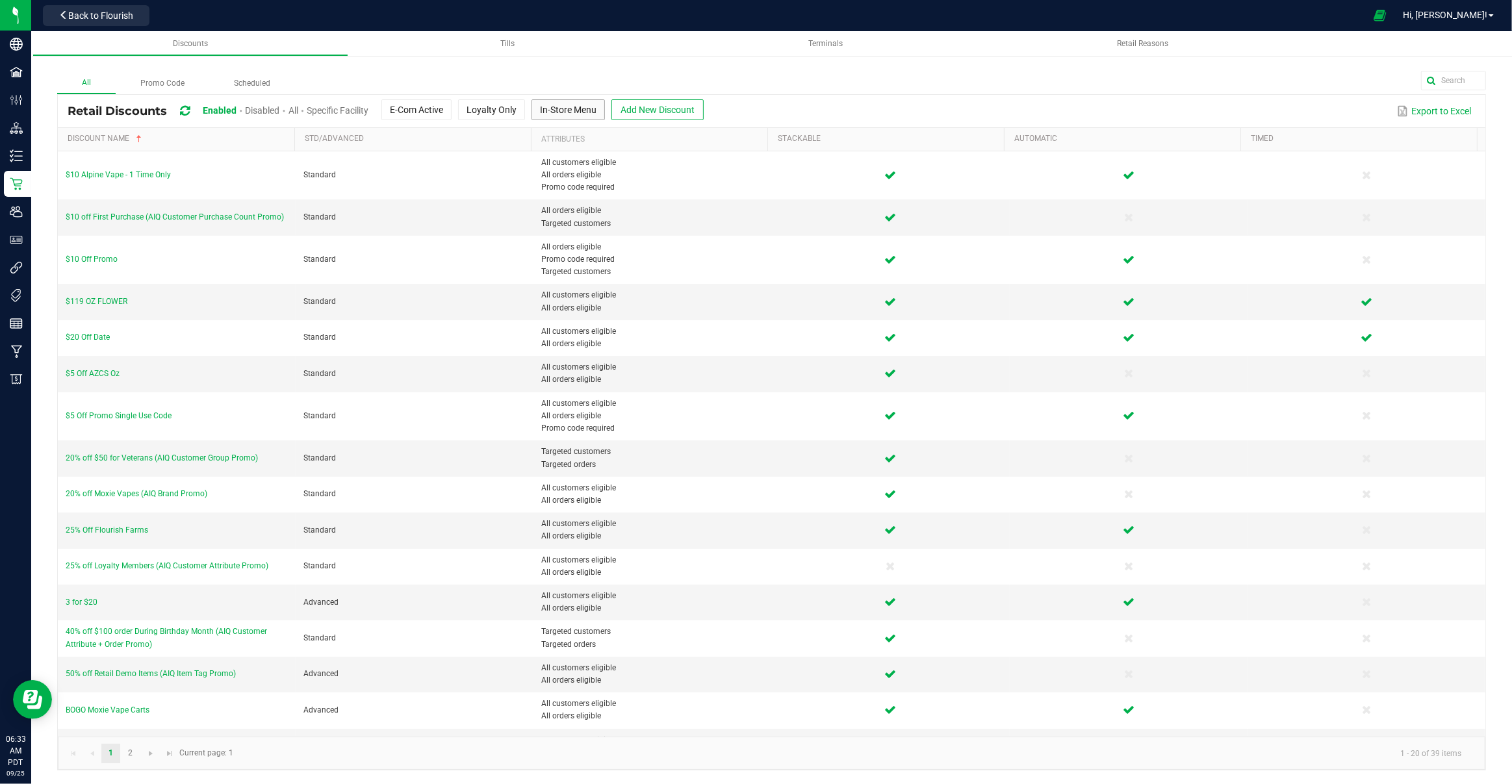
click at [558, 114] on button "In-Store Menu" at bounding box center [568, 110] width 73 height 21
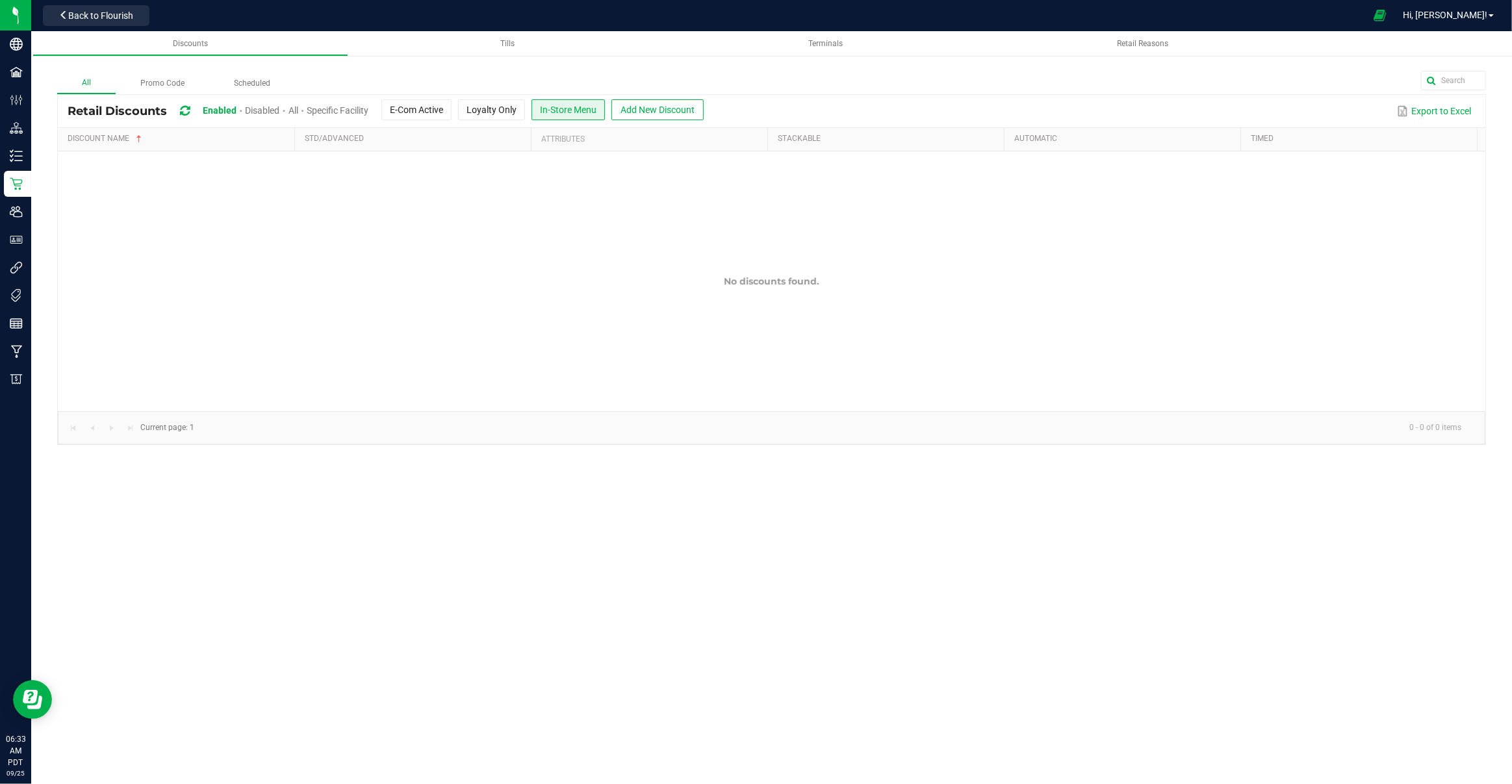
click at [558, 114] on button "In-Store Menu" at bounding box center [568, 110] width 73 height 21
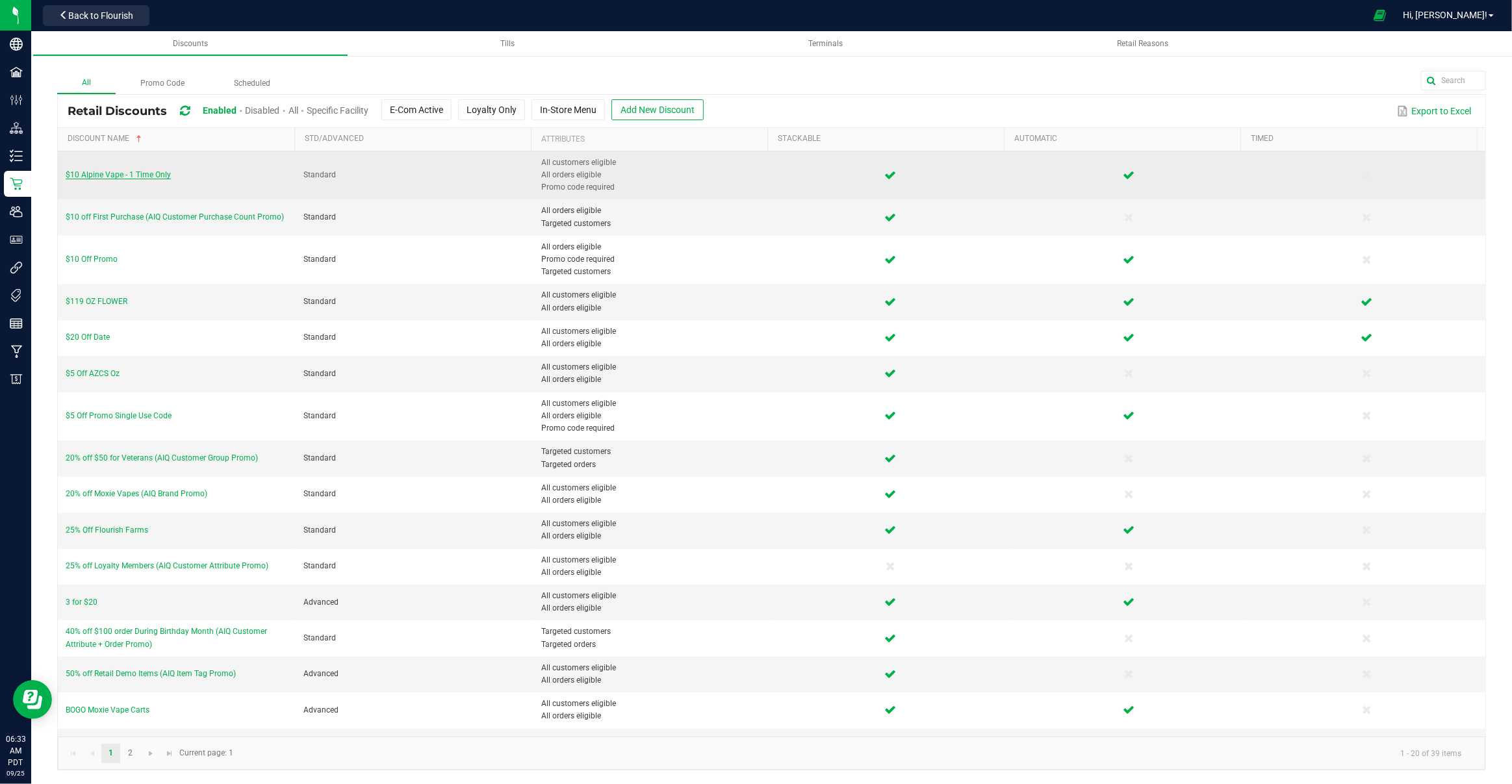
click at [127, 174] on span "$10 Alpine Vape - 1 Time Only" at bounding box center [118, 174] width 106 height 9
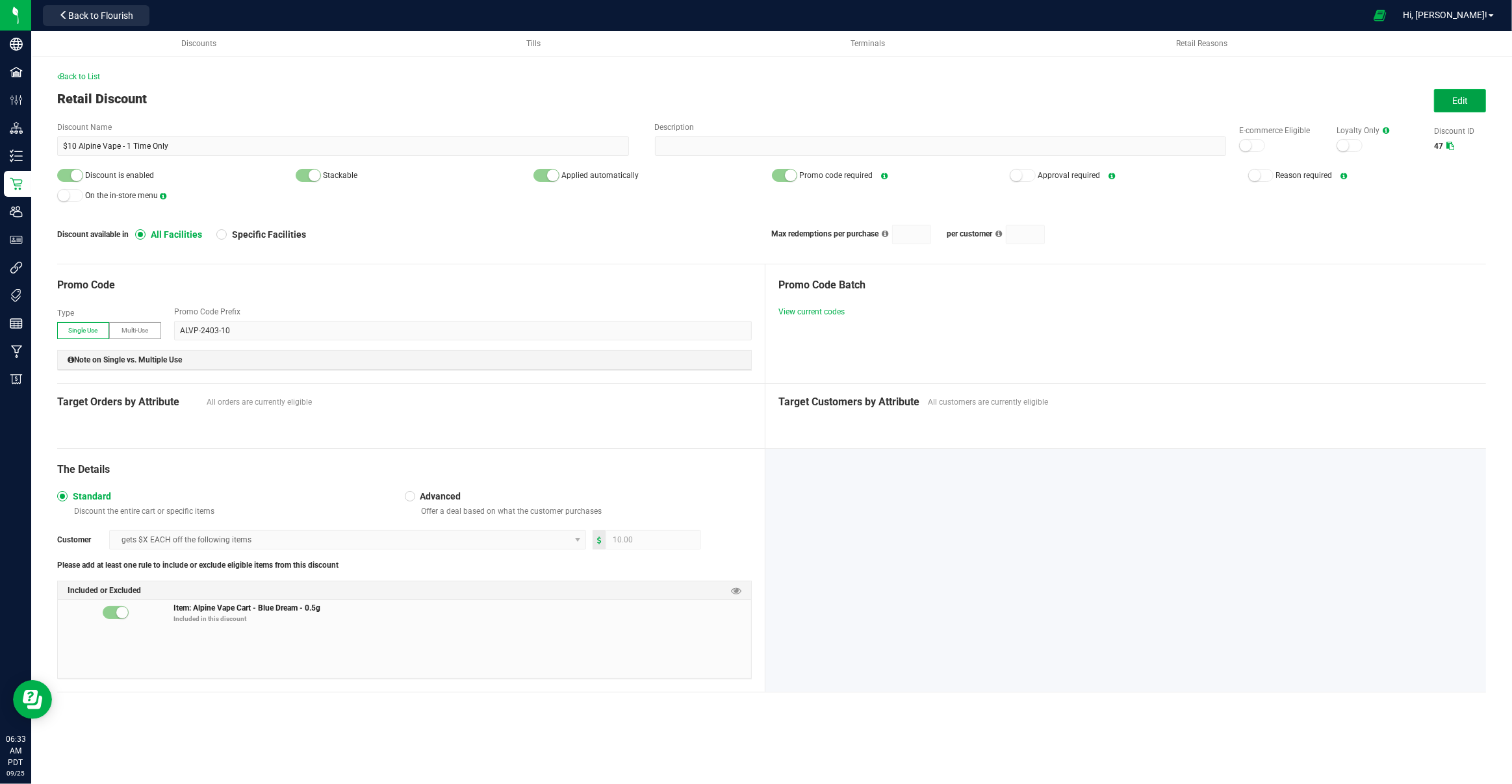
click at [1473, 101] on button "Edit" at bounding box center [1460, 100] width 52 height 23
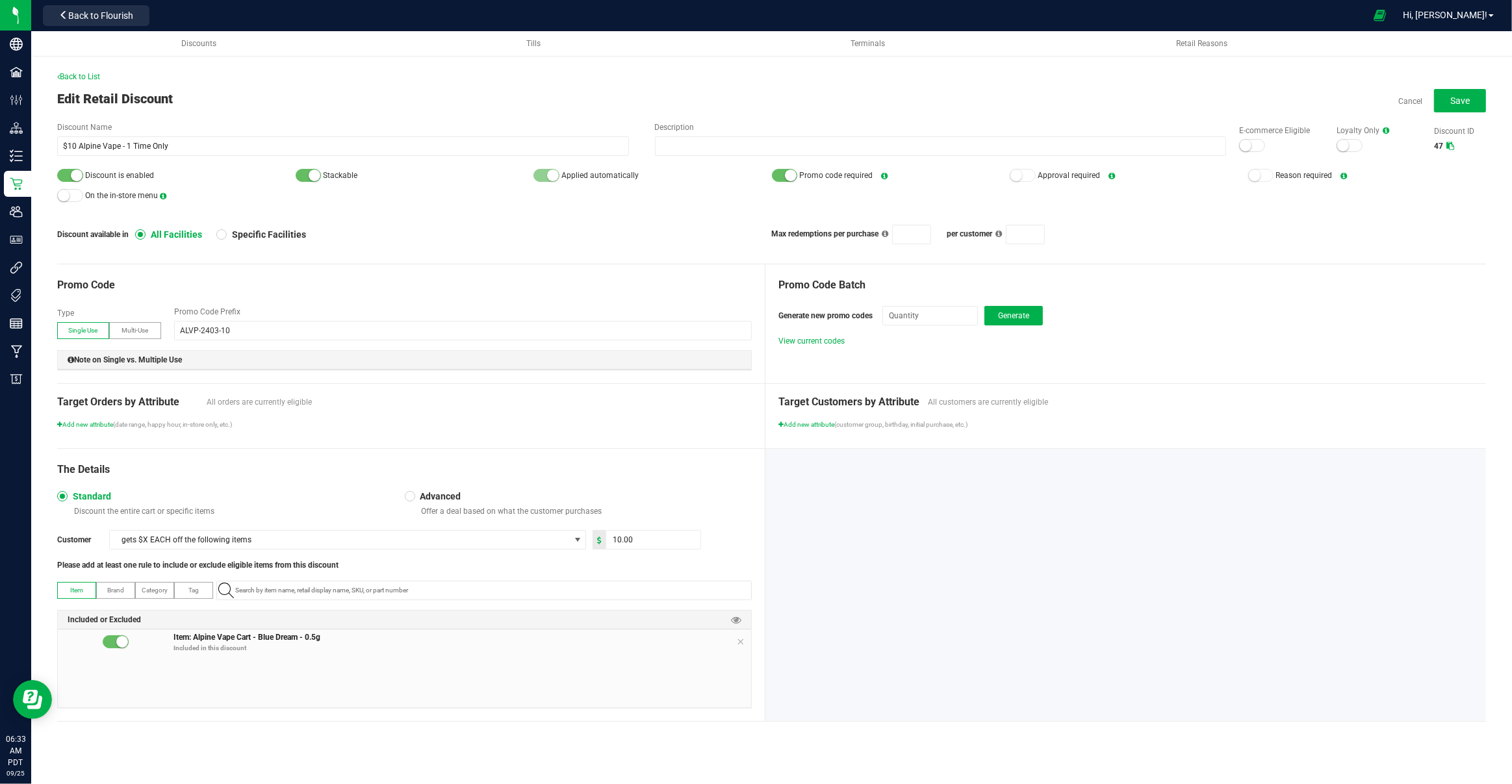
drag, startPoint x: 61, startPoint y: 121, endPoint x: 138, endPoint y: 121, distance: 77.0
click at [138, 122] on label "Discount Name" at bounding box center [343, 127] width 572 height 12
click at [93, 423] on span "Add new attribute" at bounding box center [85, 424] width 56 height 7
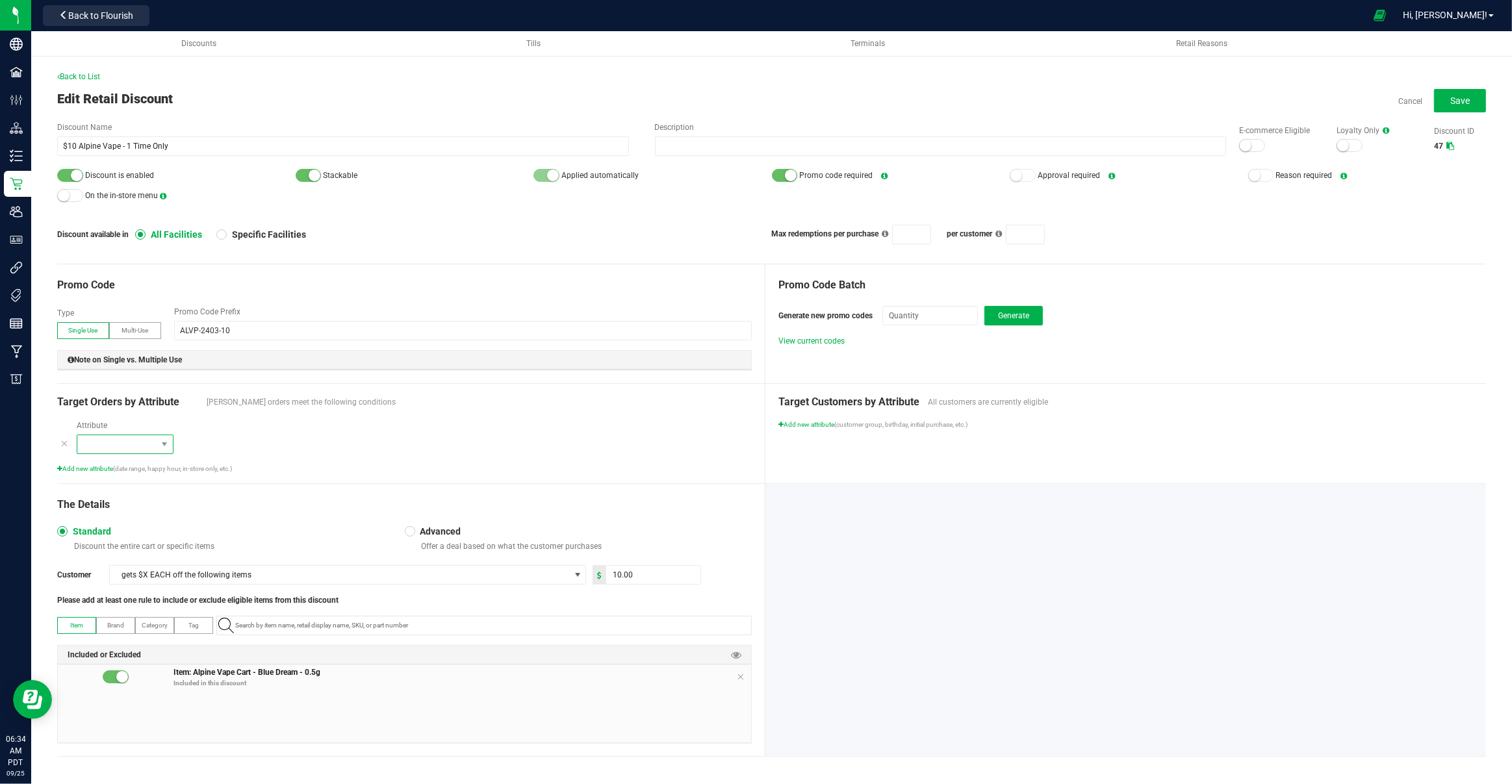
click at [113, 437] on span at bounding box center [117, 444] width 79 height 18
click at [102, 524] on span "Specific times" at bounding box center [109, 524] width 49 height 13
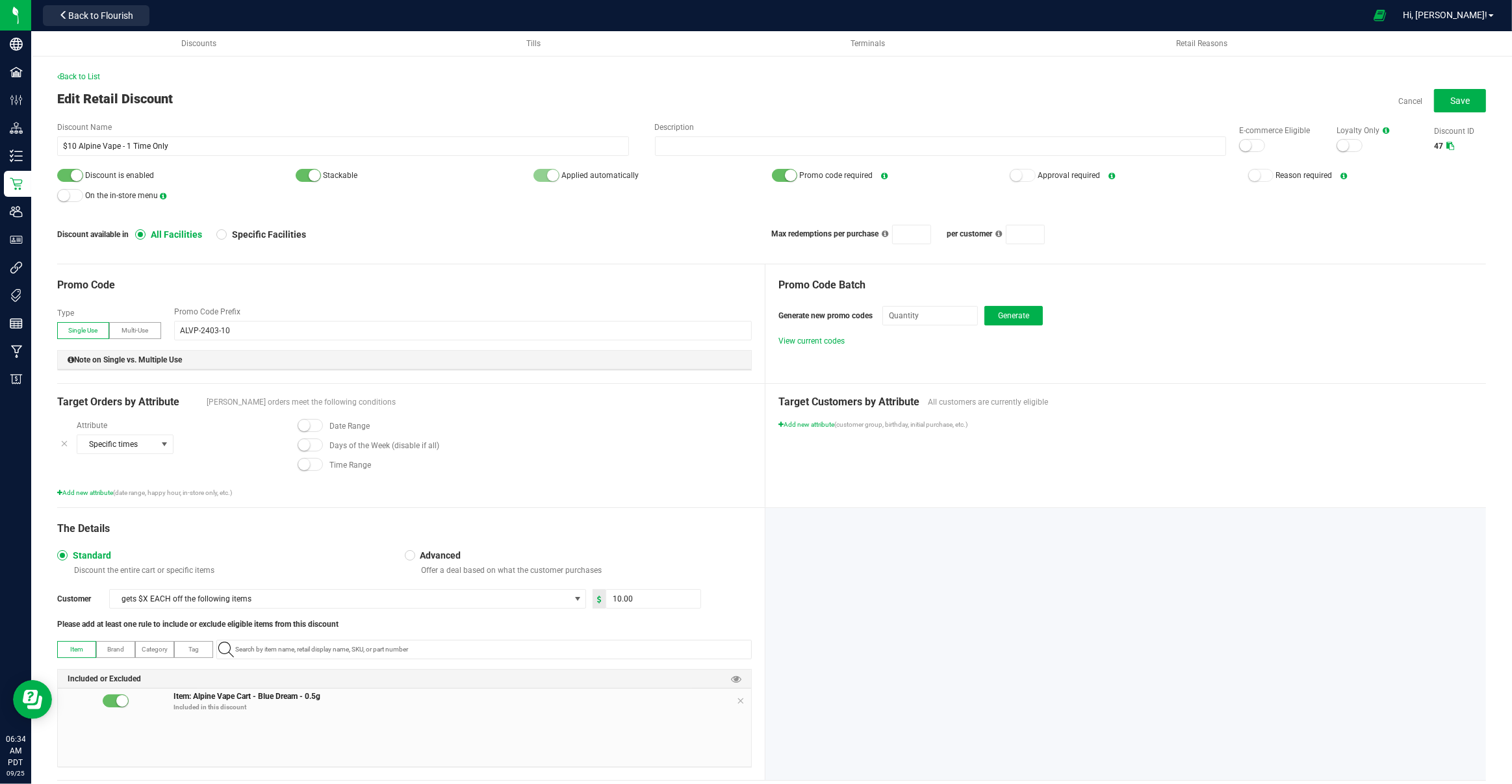
click at [314, 423] on span at bounding box center [311, 425] width 26 height 13
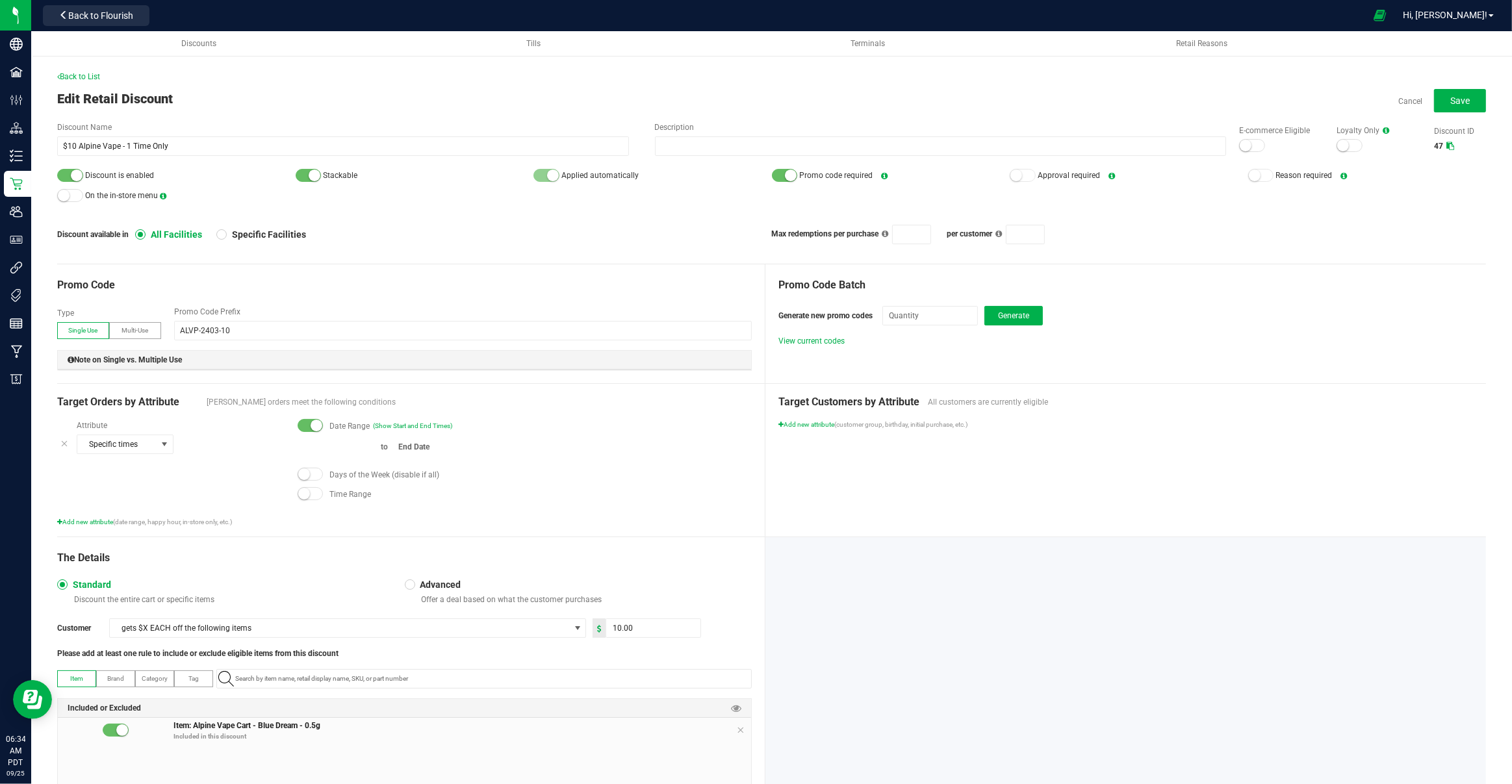
type input "month/day/year"
click at [331, 447] on input at bounding box center [337, 447] width 78 height 16
click at [364, 508] on span "1" at bounding box center [365, 514] width 19 height 20
type input "[DATE]"
click at [426, 449] on input "month/day/year" at bounding box center [432, 447] width 78 height 16
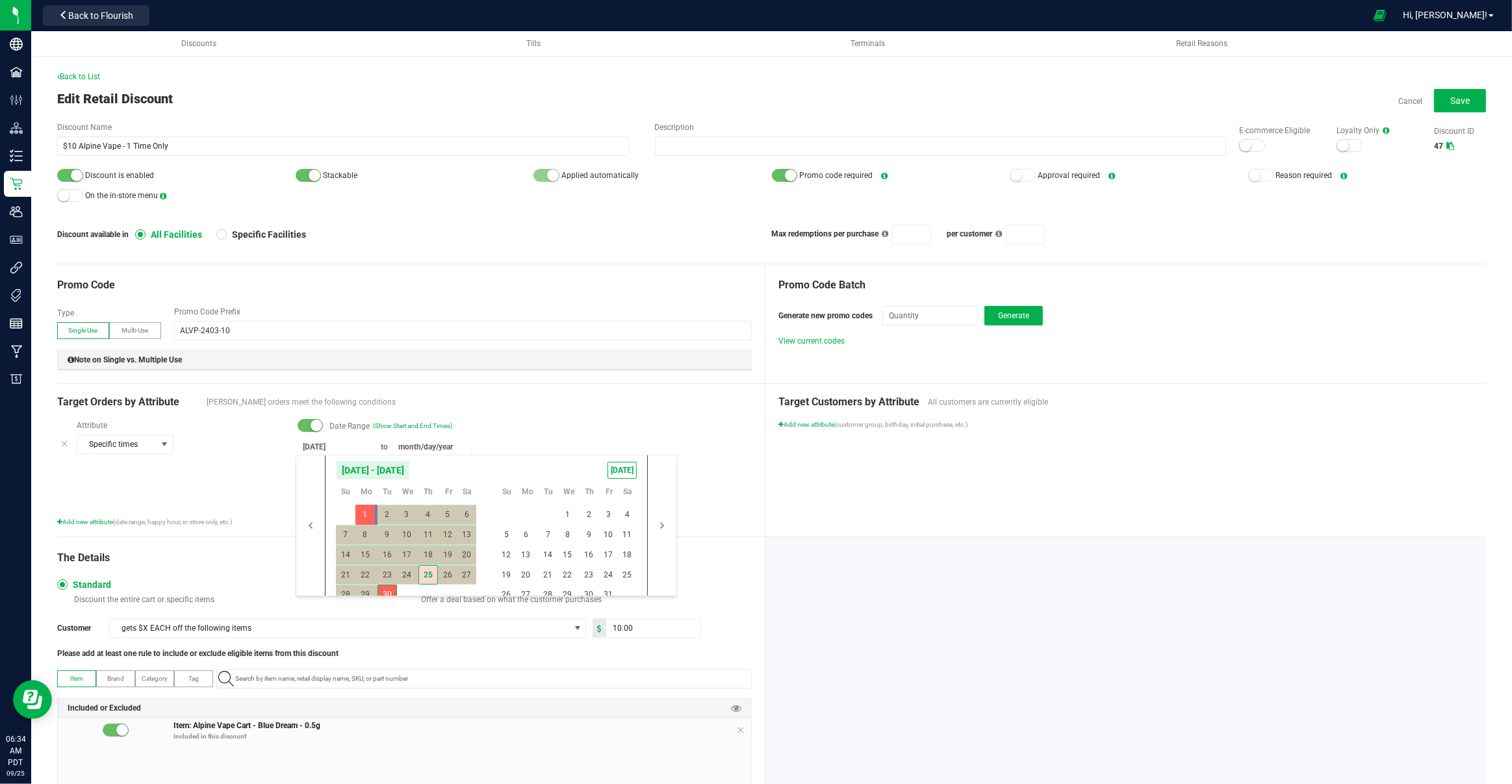
click at [388, 589] on span "30" at bounding box center [386, 594] width 19 height 20
type input "[DATE]"
click at [527, 436] on div "Date Range (Show Start and End Times) [DATE] to [DATE] Days of the Week (disabl…" at bounding box center [518, 463] width 467 height 88
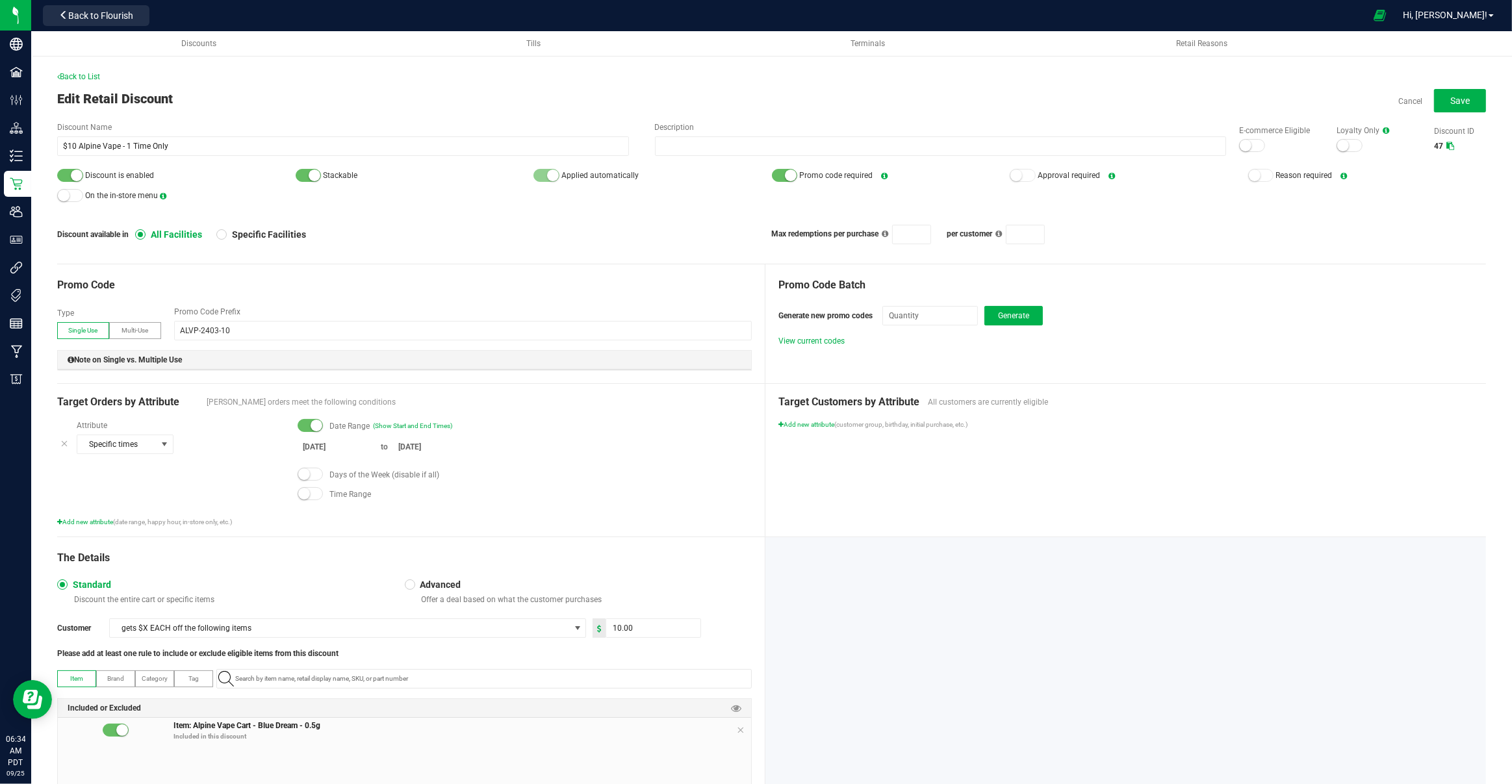
click at [310, 491] on span at bounding box center [311, 493] width 26 height 13
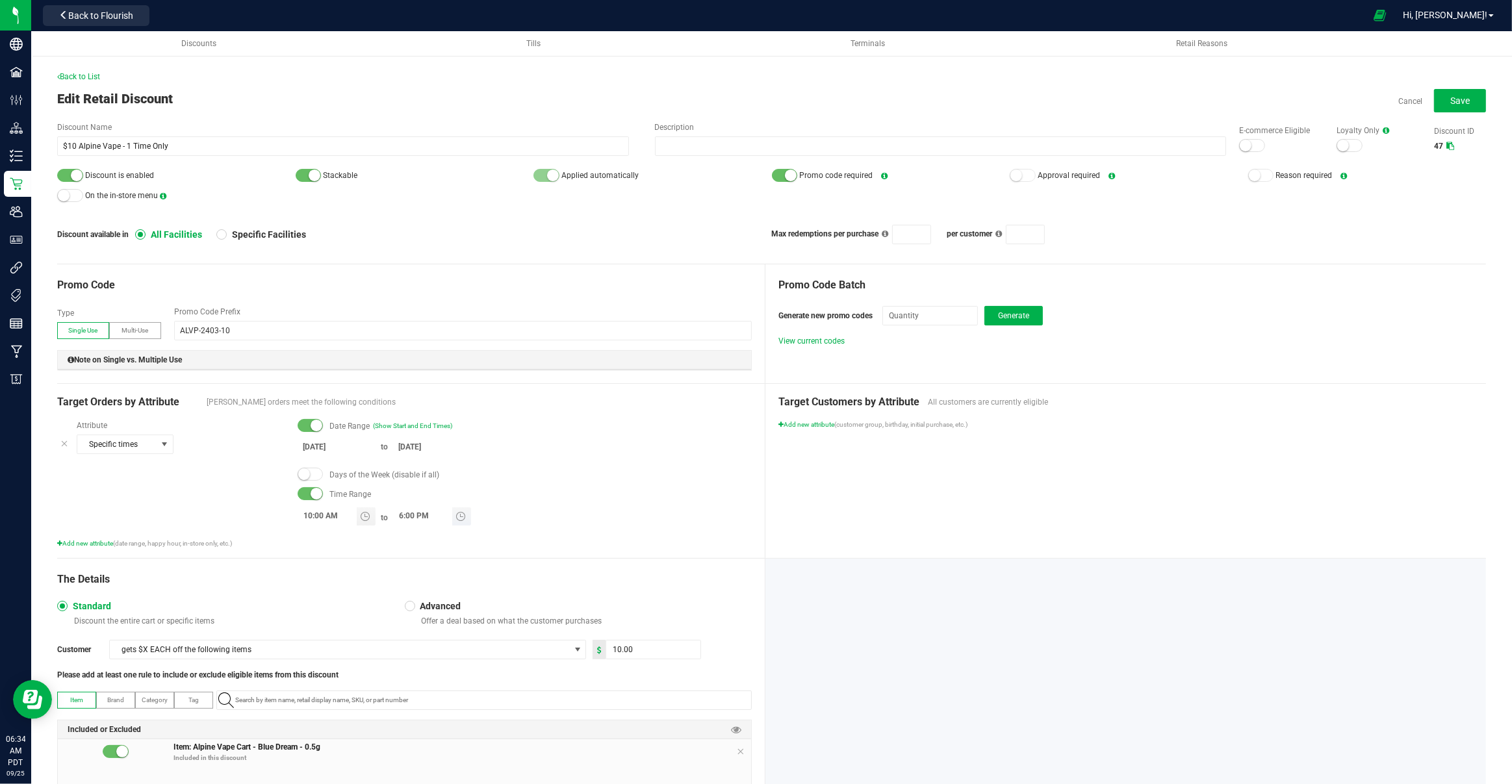
click at [399, 512] on input "6:00 PM" at bounding box center [422, 515] width 59 height 16
type input "12:00 PM"
click at [409, 529] on div "Attribute Specific times Date Range (Show Start and End Times) [DATE] to [DATE]…" at bounding box center [404, 484] width 695 height 129
click at [302, 515] on input "10:00 AM" at bounding box center [327, 515] width 59 height 16
type input "7:00 AM"
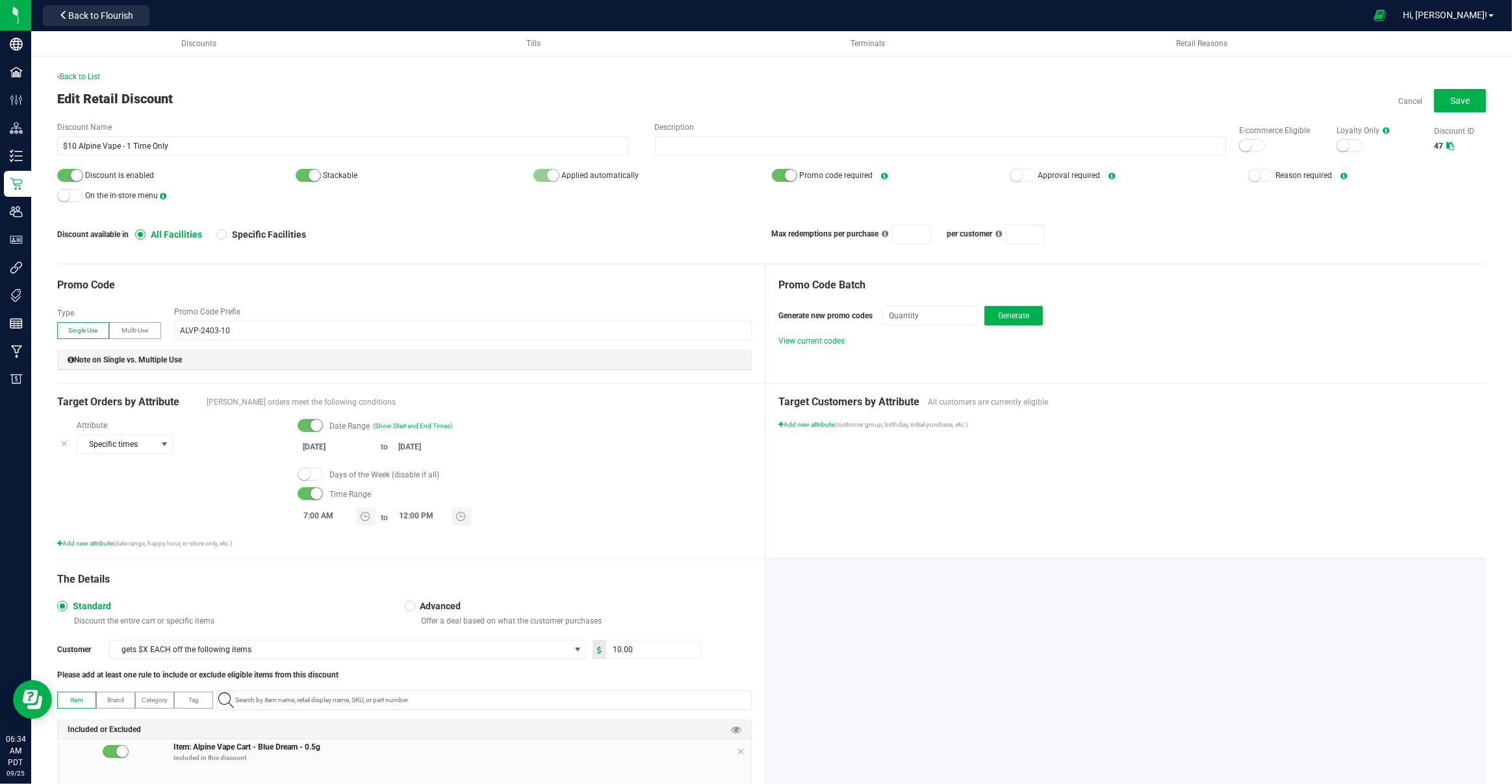
click at [314, 539] on div "Add new attribute (date range, happy hour, in-store only, etc.)" at bounding box center [404, 543] width 695 height 10
click at [313, 474] on span at bounding box center [311, 474] width 26 height 13
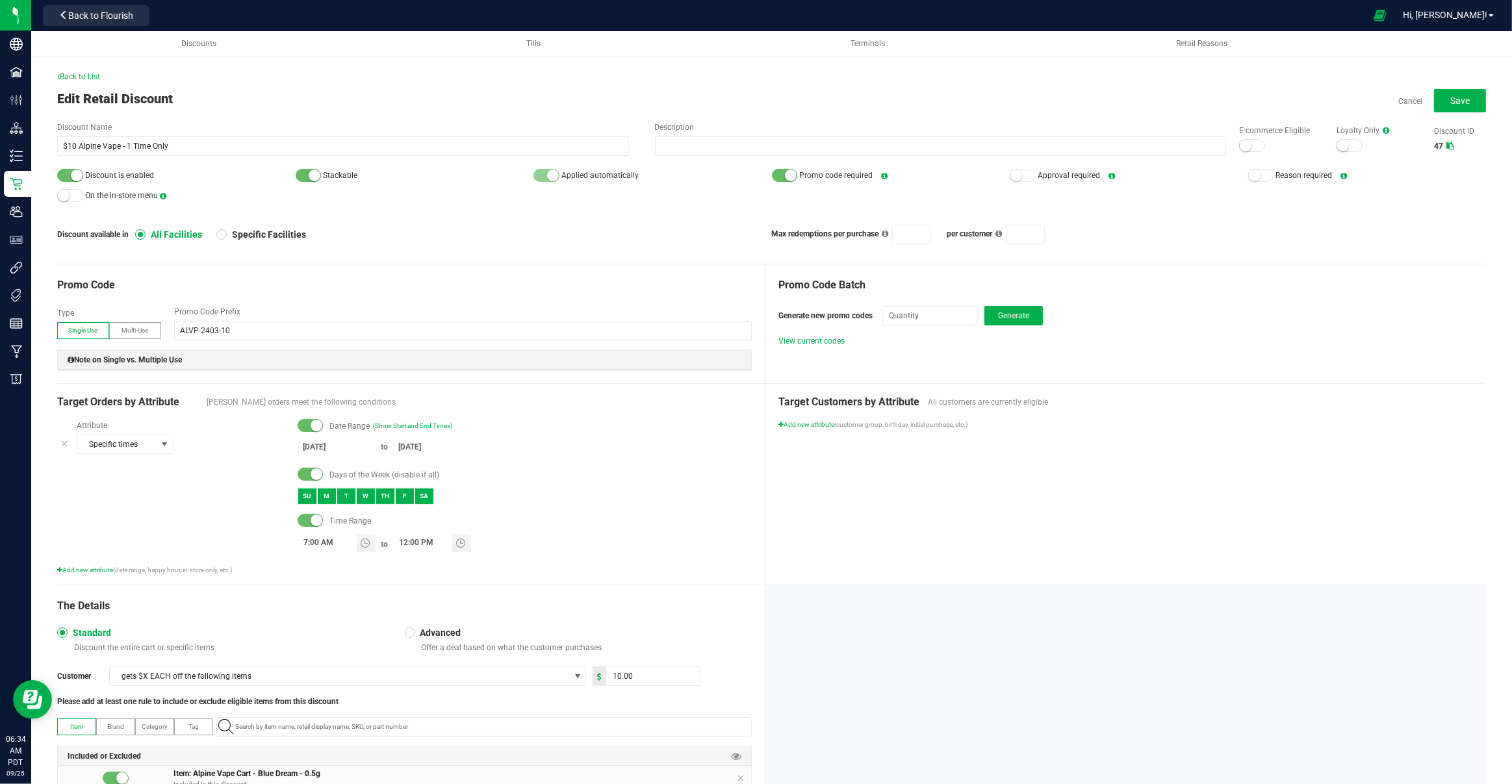
click at [306, 490] on div "SU" at bounding box center [308, 496] width 19 height 17
click at [430, 491] on div "SA" at bounding box center [424, 496] width 19 height 17
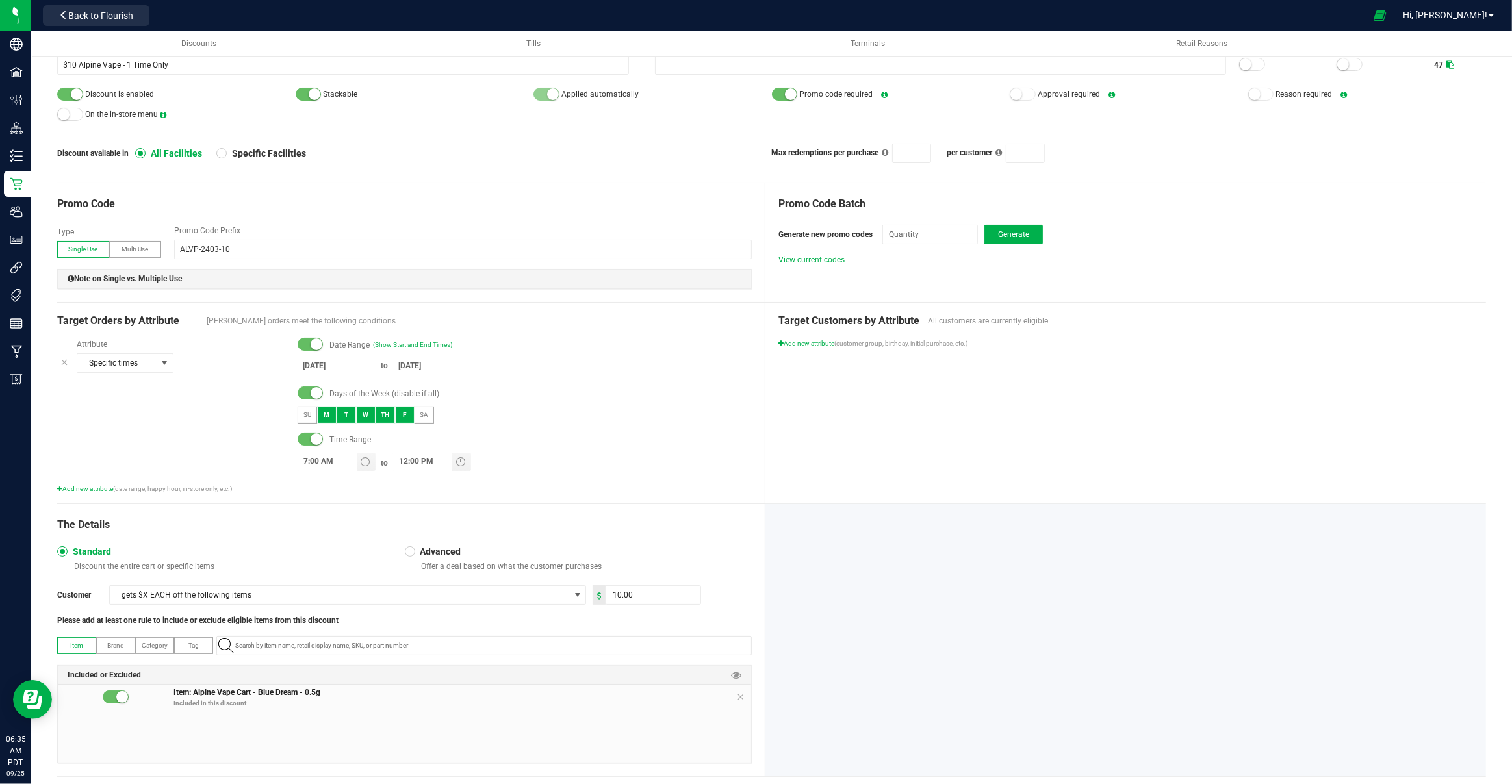
scroll to position [105, 0]
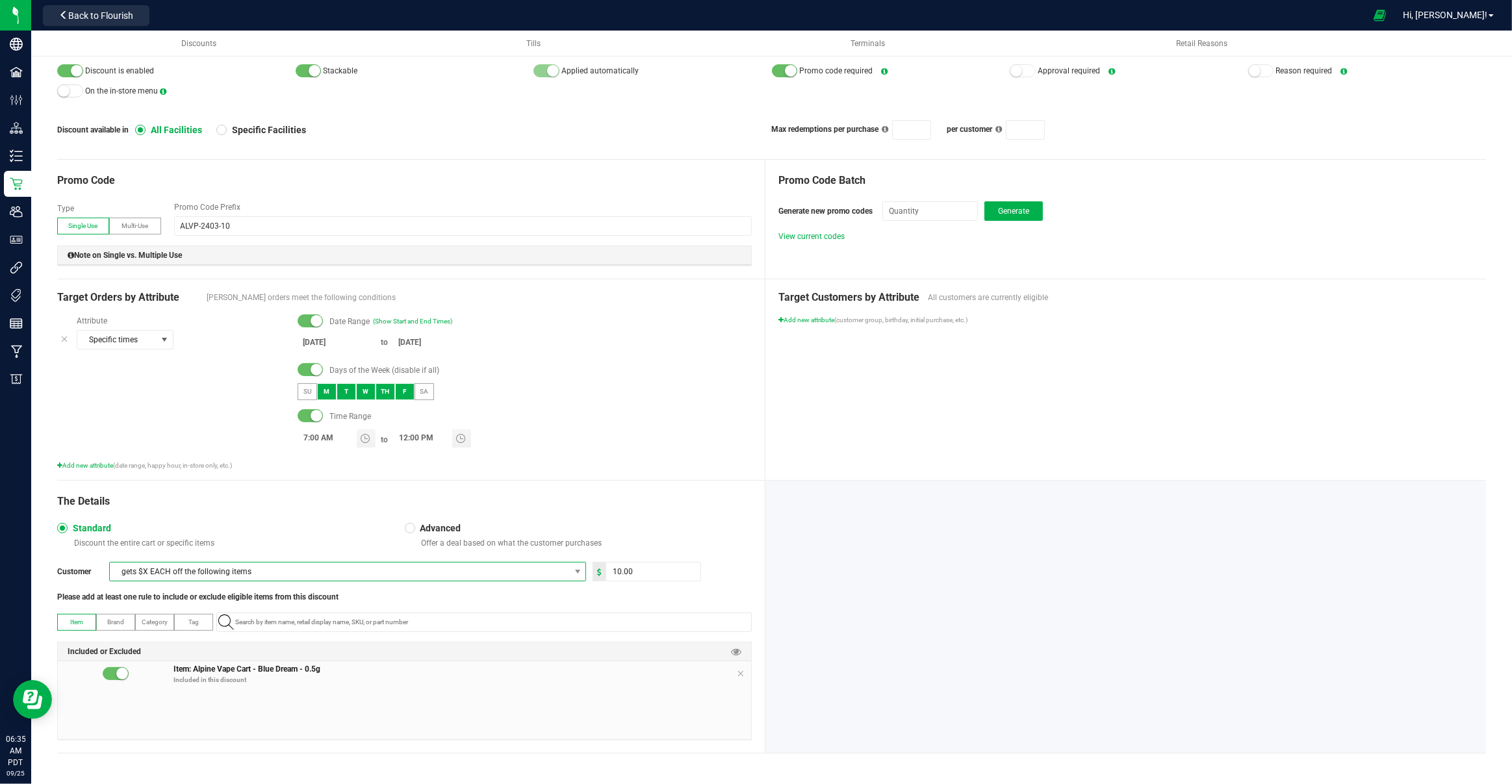
click at [169, 578] on span "gets $X EACH off the following items" at bounding box center [340, 572] width 460 height 18
click at [442, 528] on span "Advanced" at bounding box center [439, 528] width 46 height 12
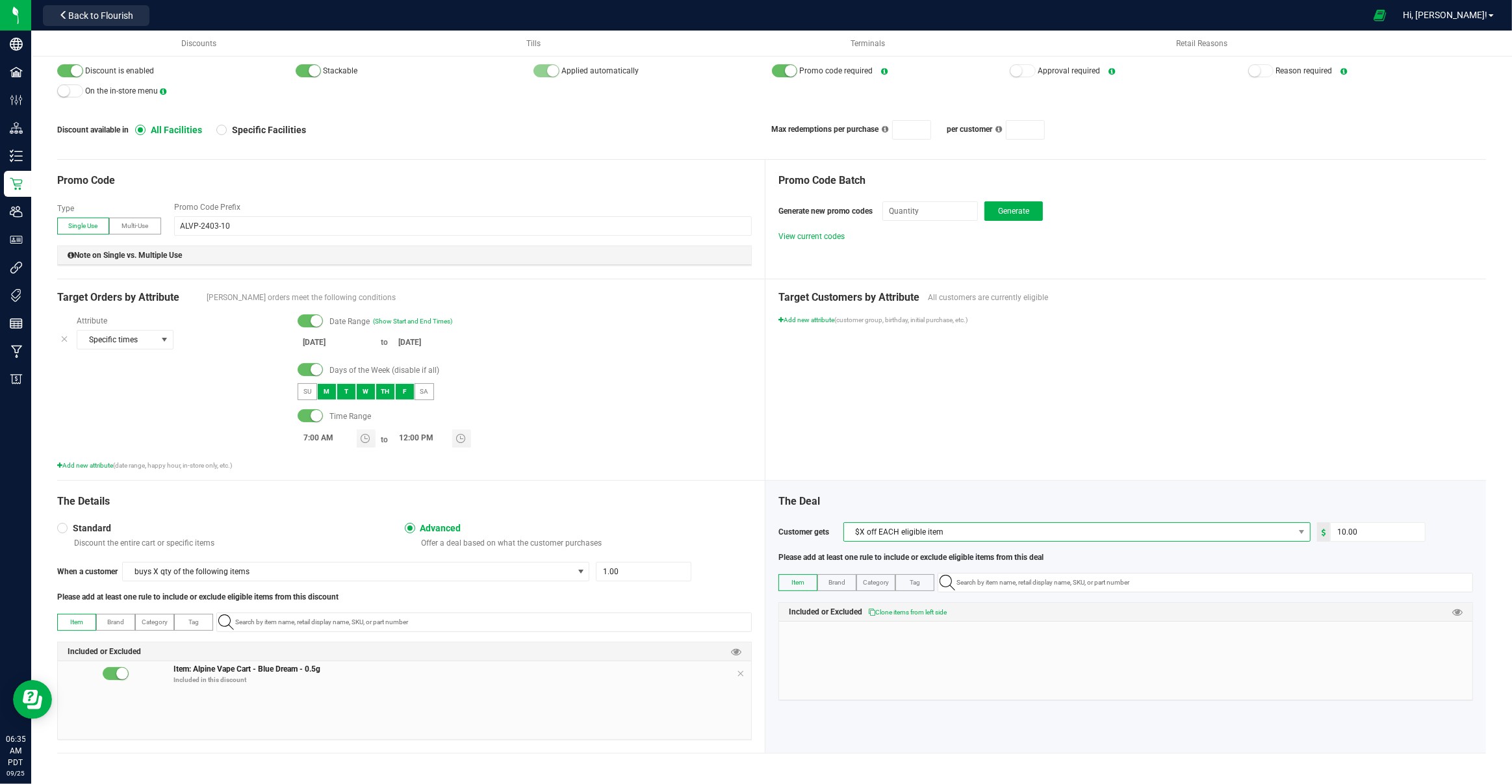
click at [885, 531] on span "$X off EACH eligible item" at bounding box center [1069, 532] width 450 height 18
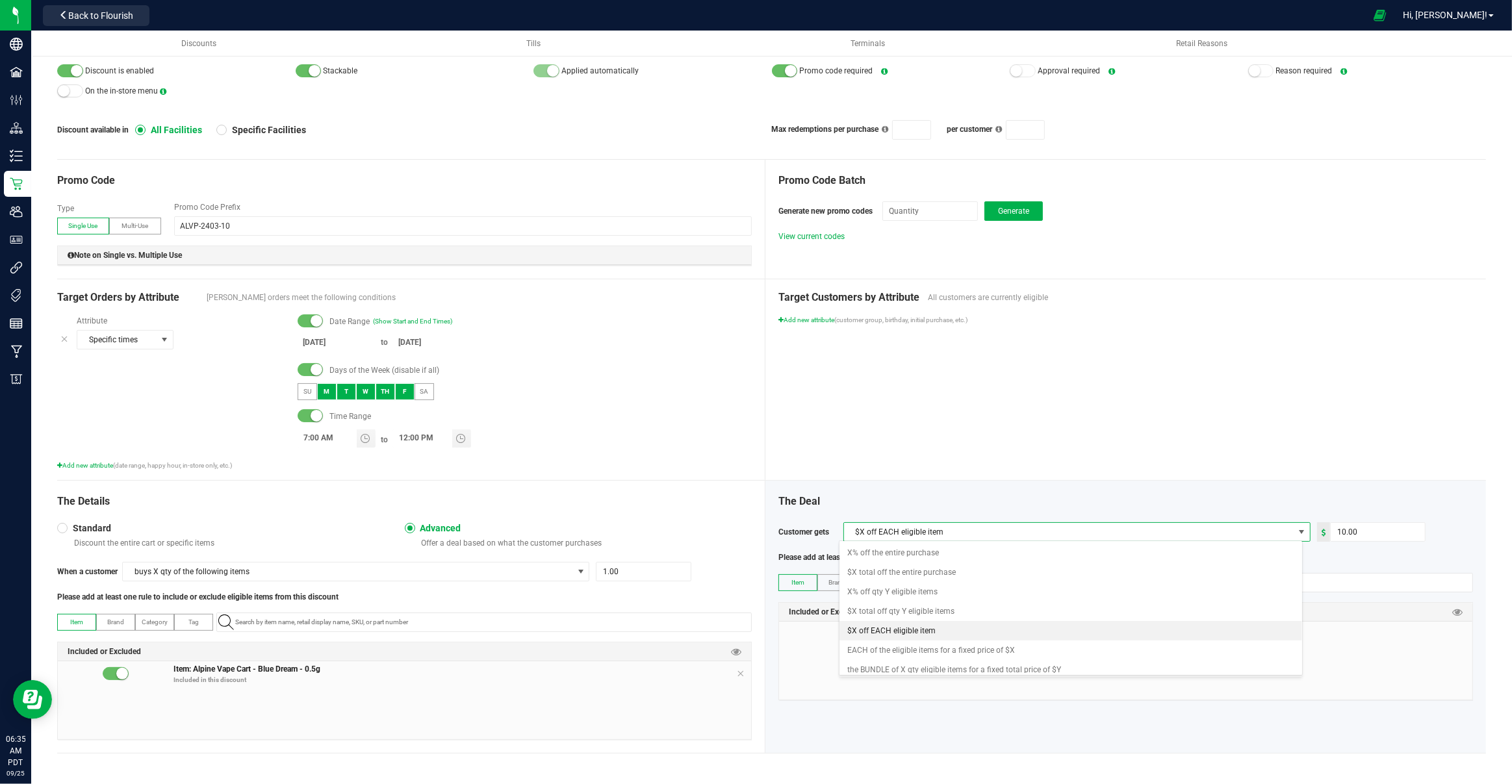
scroll to position [19, 463]
click at [886, 532] on span "$X off EACH eligible item" at bounding box center [1069, 532] width 450 height 18
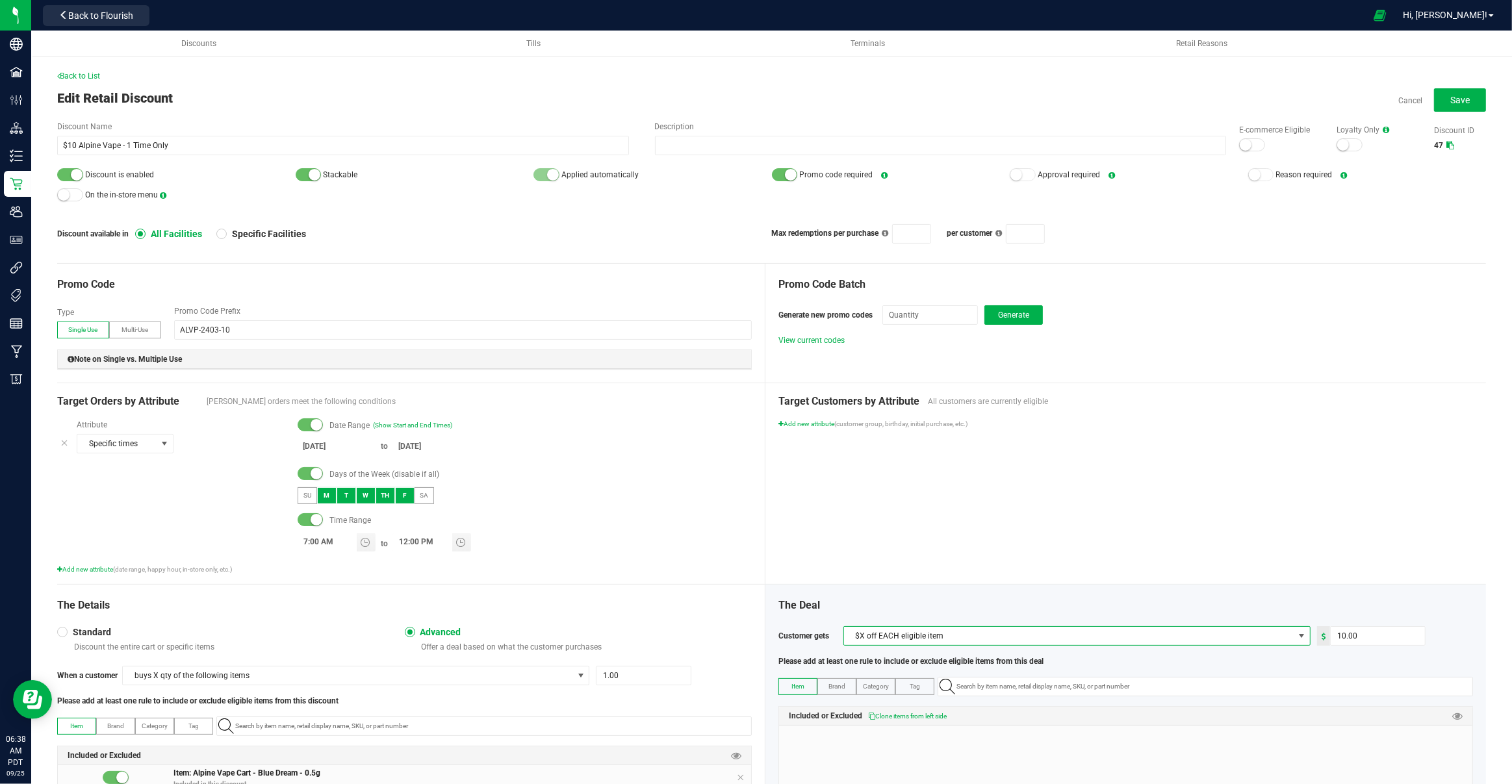
scroll to position [0, 0]
click at [1337, 140] on small at bounding box center [1343, 146] width 12 height 12
click at [126, 330] on span "Multi-Use" at bounding box center [135, 331] width 27 height 7
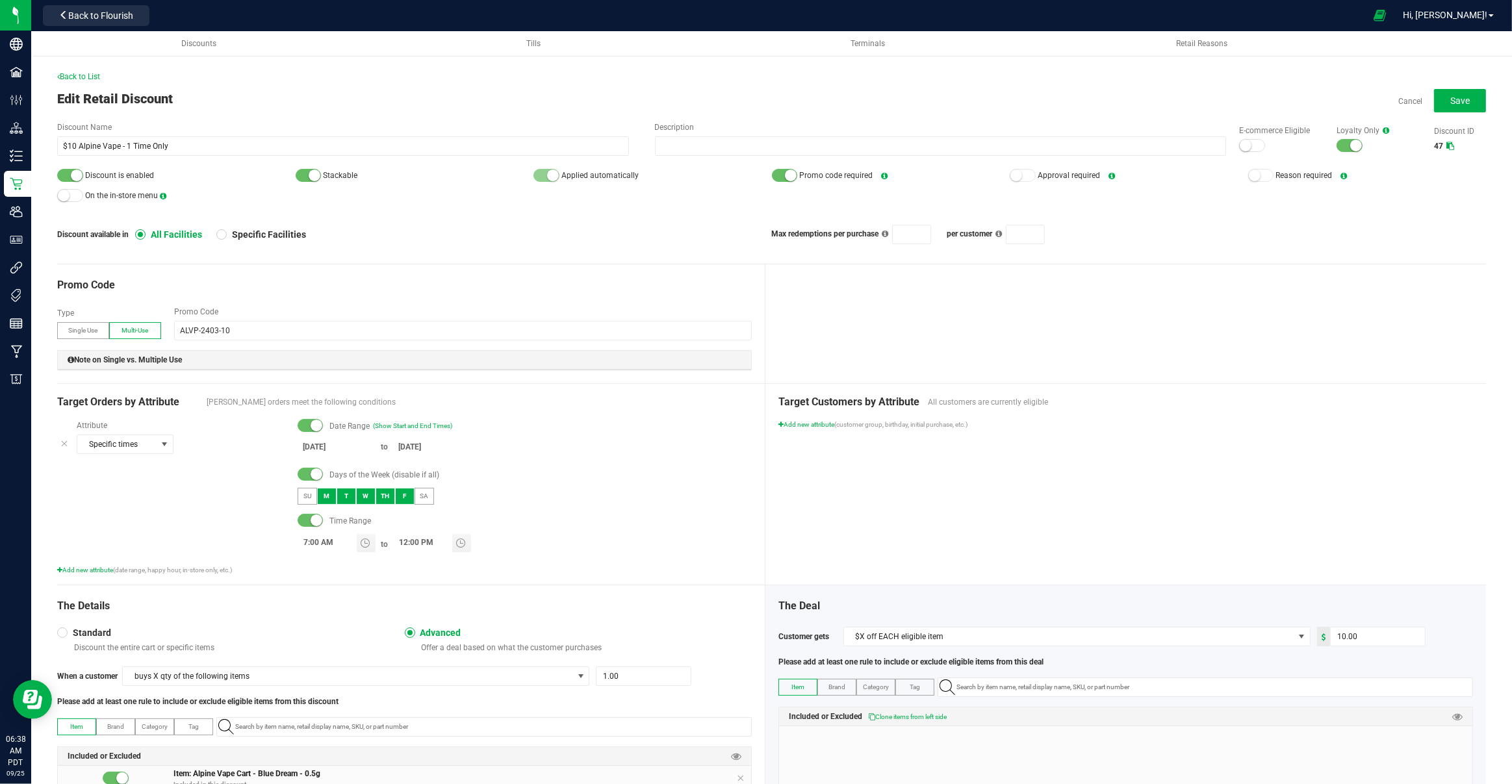
click at [97, 329] on span "Single Use" at bounding box center [83, 331] width 29 height 7
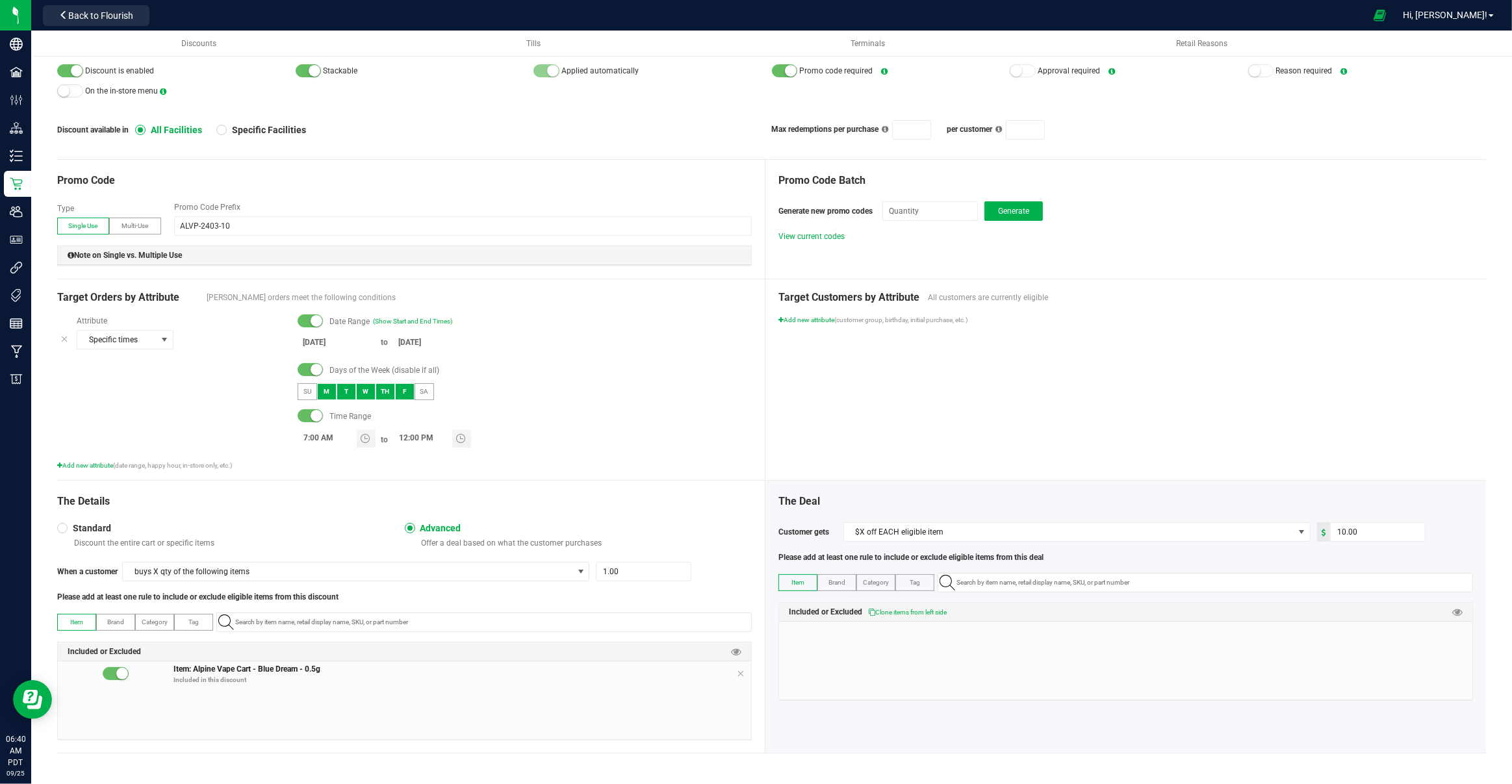
click at [113, 610] on div "The Details Standard Discount the entire cart or specific items Advanced Offer …" at bounding box center [411, 616] width 708 height 272
click at [113, 615] on label "Brand" at bounding box center [115, 622] width 37 height 16
click at [150, 620] on span "Category" at bounding box center [154, 622] width 26 height 7
click at [184, 622] on label "Tag" at bounding box center [193, 622] width 37 height 16
click at [254, 622] on input "NO DATA FOUND" at bounding box center [490, 622] width 521 height 18
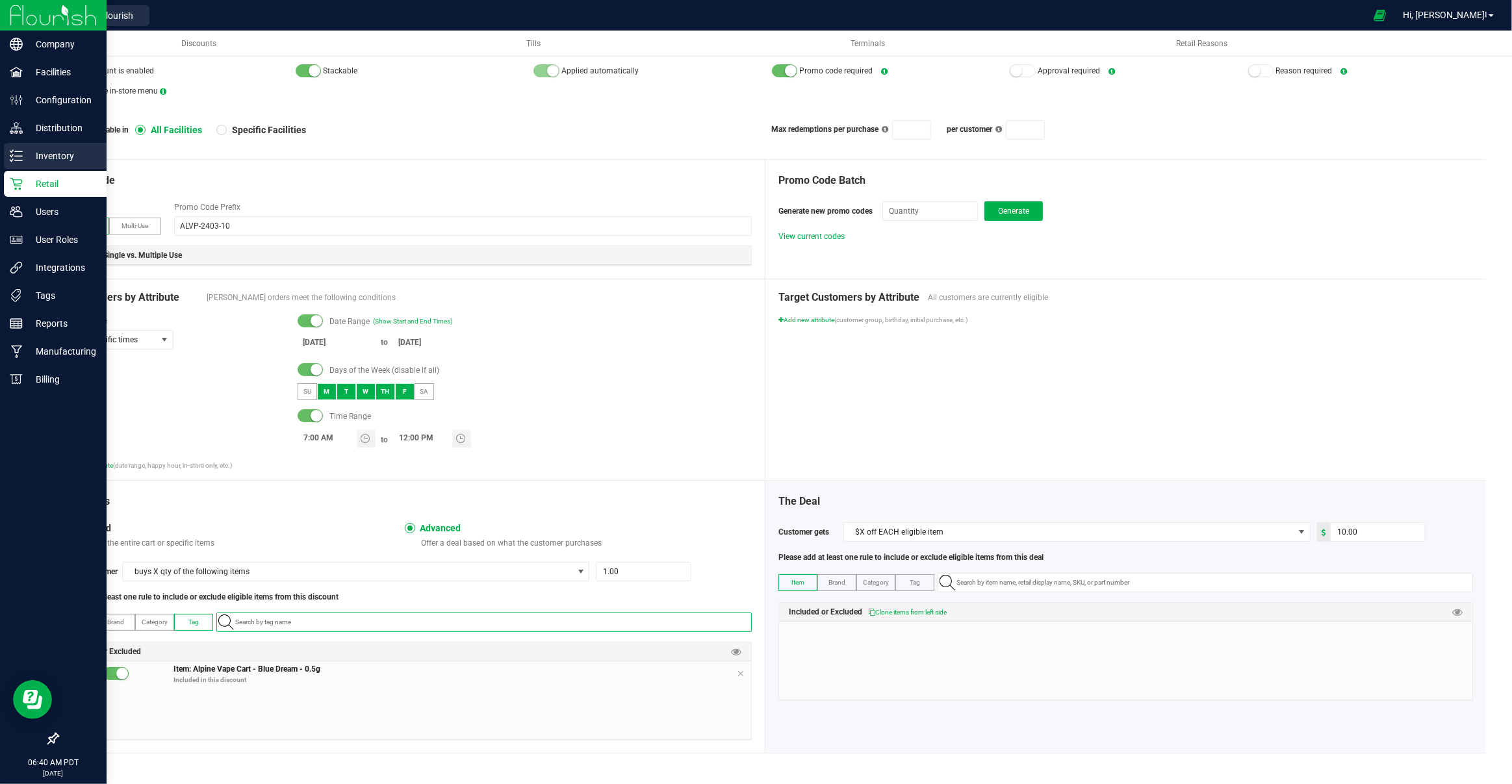
click at [46, 166] on div "Inventory" at bounding box center [55, 156] width 103 height 26
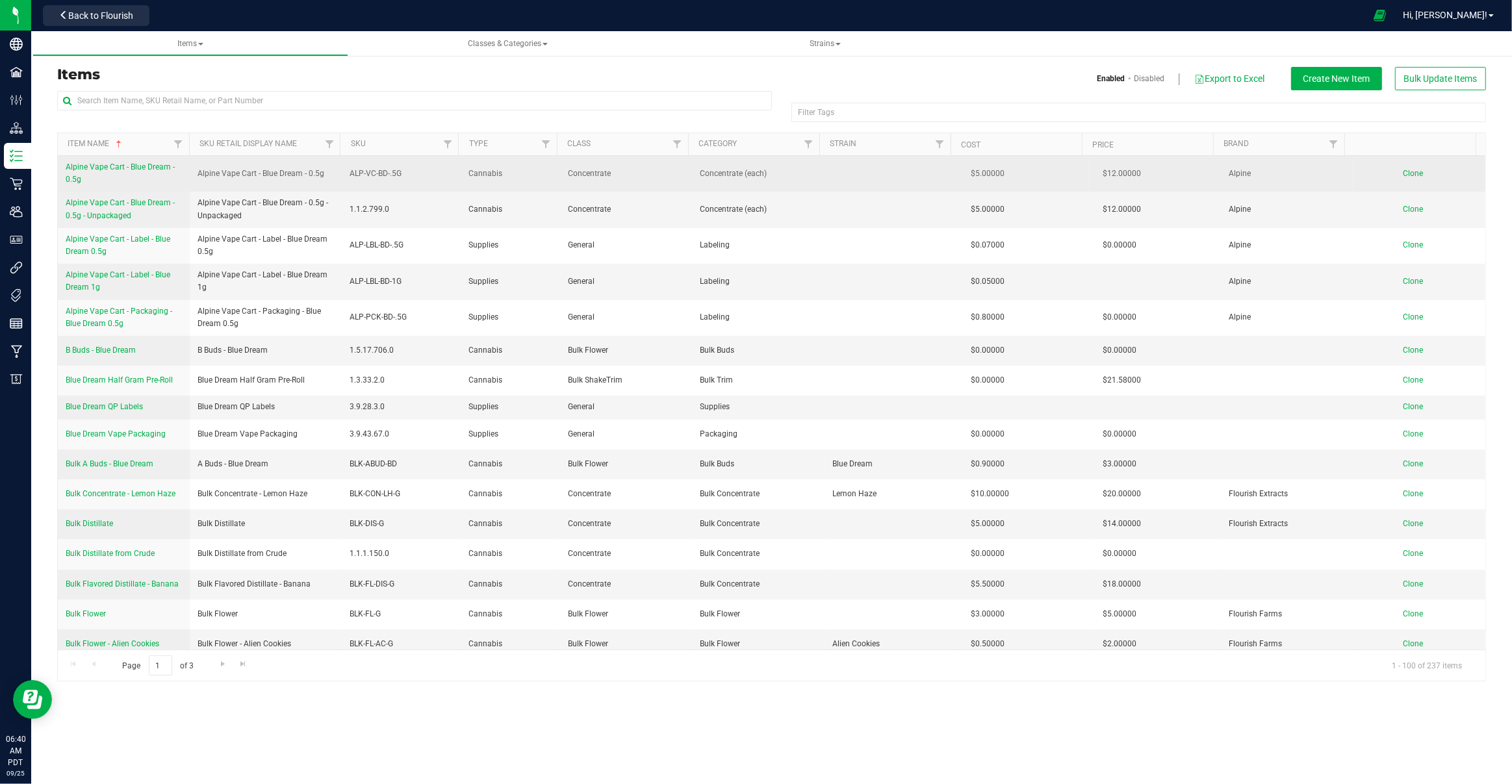
click at [126, 166] on span "Alpine Vape Cart - Blue Dream - 0.5g" at bounding box center [121, 173] width 109 height 22
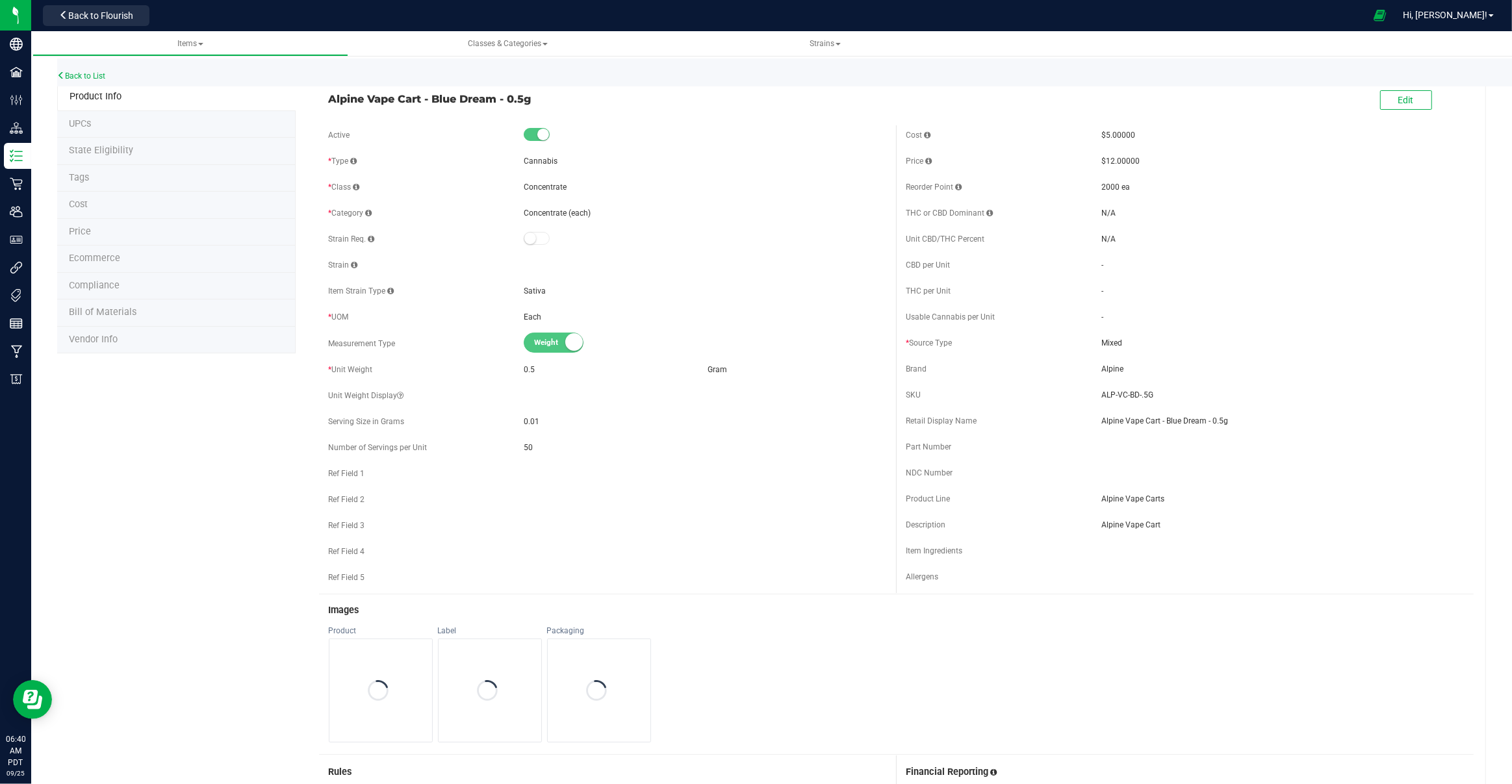
click at [115, 174] on li "Tags" at bounding box center [176, 178] width 239 height 27
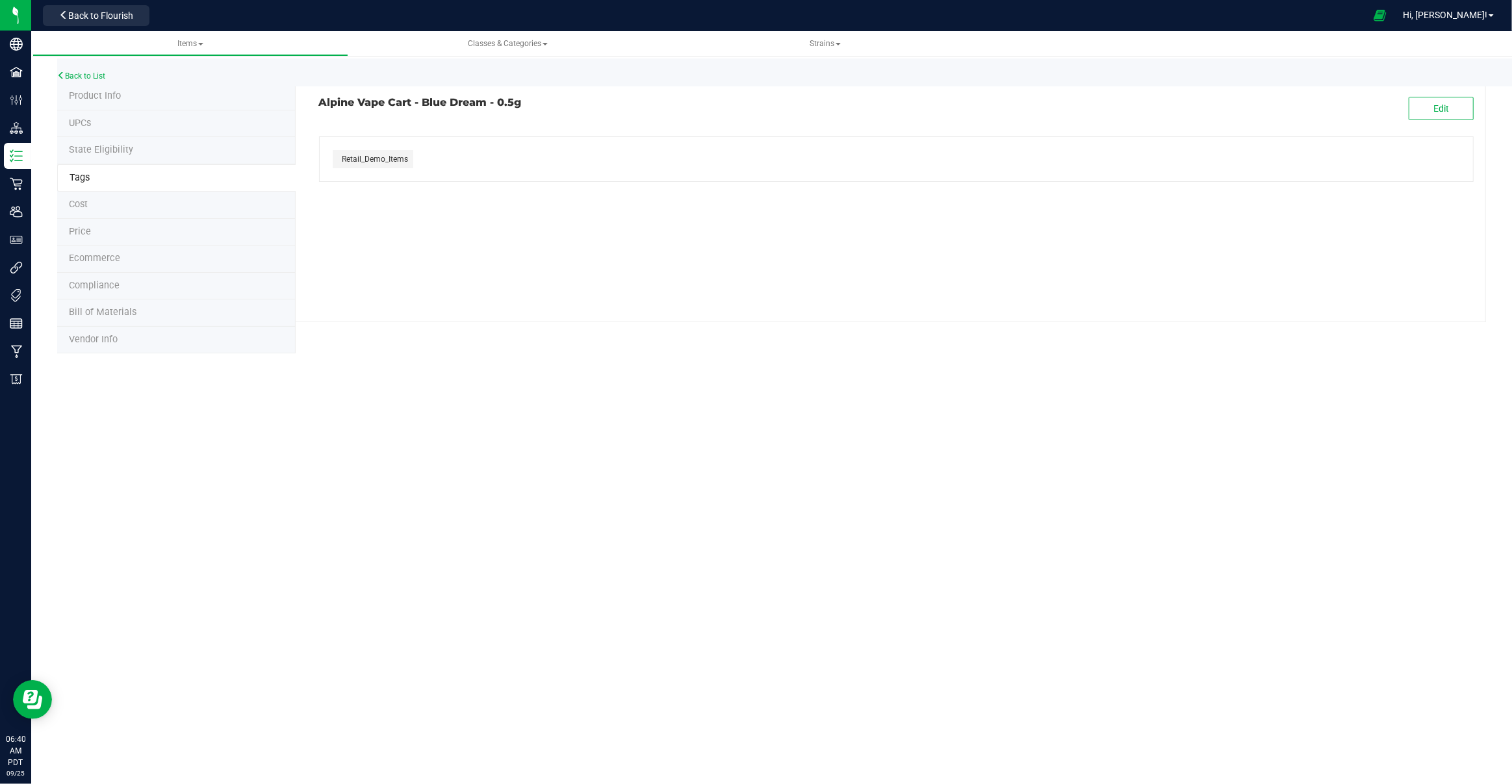
click at [391, 174] on div "Retail_Demo_Items" at bounding box center [896, 159] width 1155 height 46
click at [396, 165] on div "Retail_Demo_Items" at bounding box center [373, 159] width 81 height 18
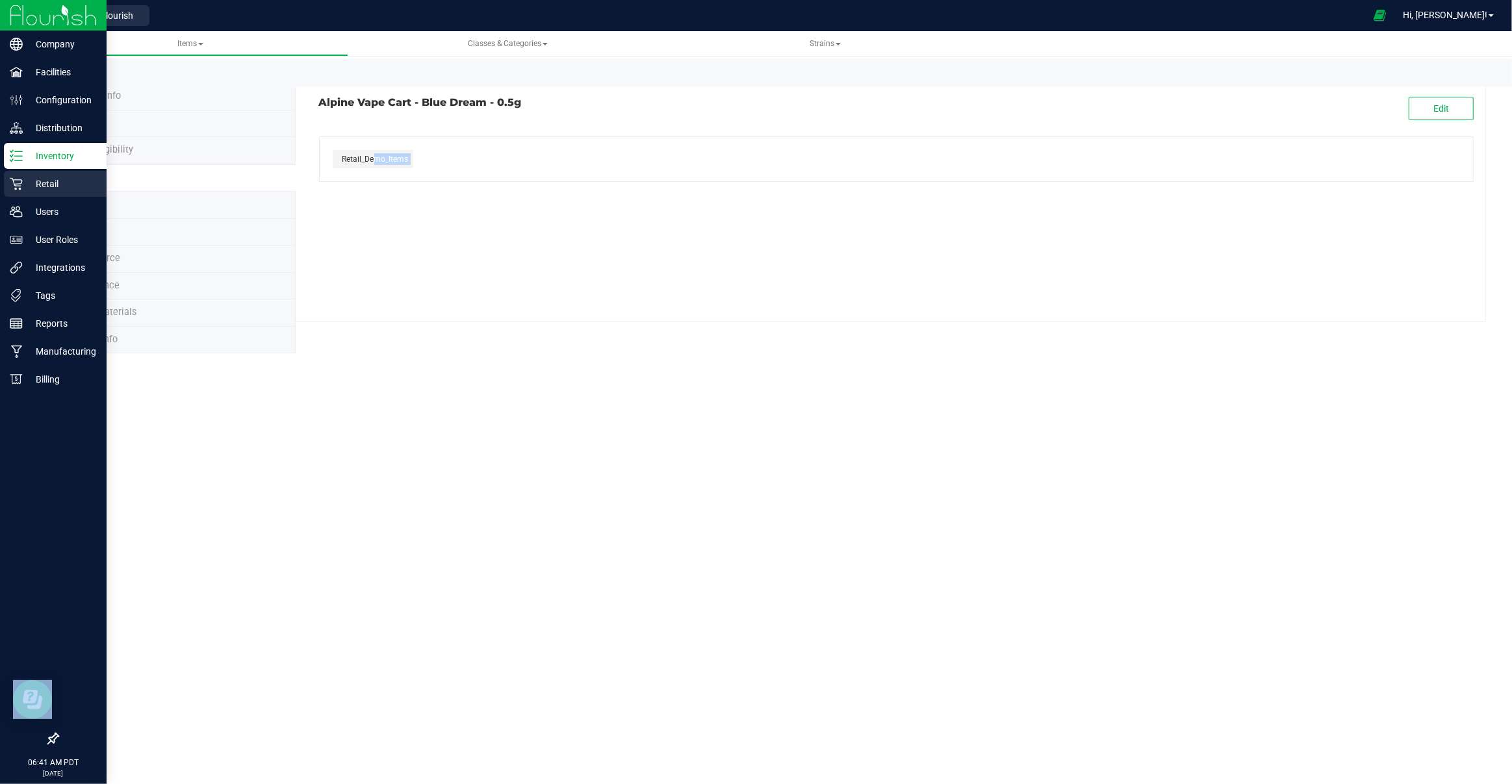
click at [43, 180] on p "Retail" at bounding box center [61, 183] width 78 height 16
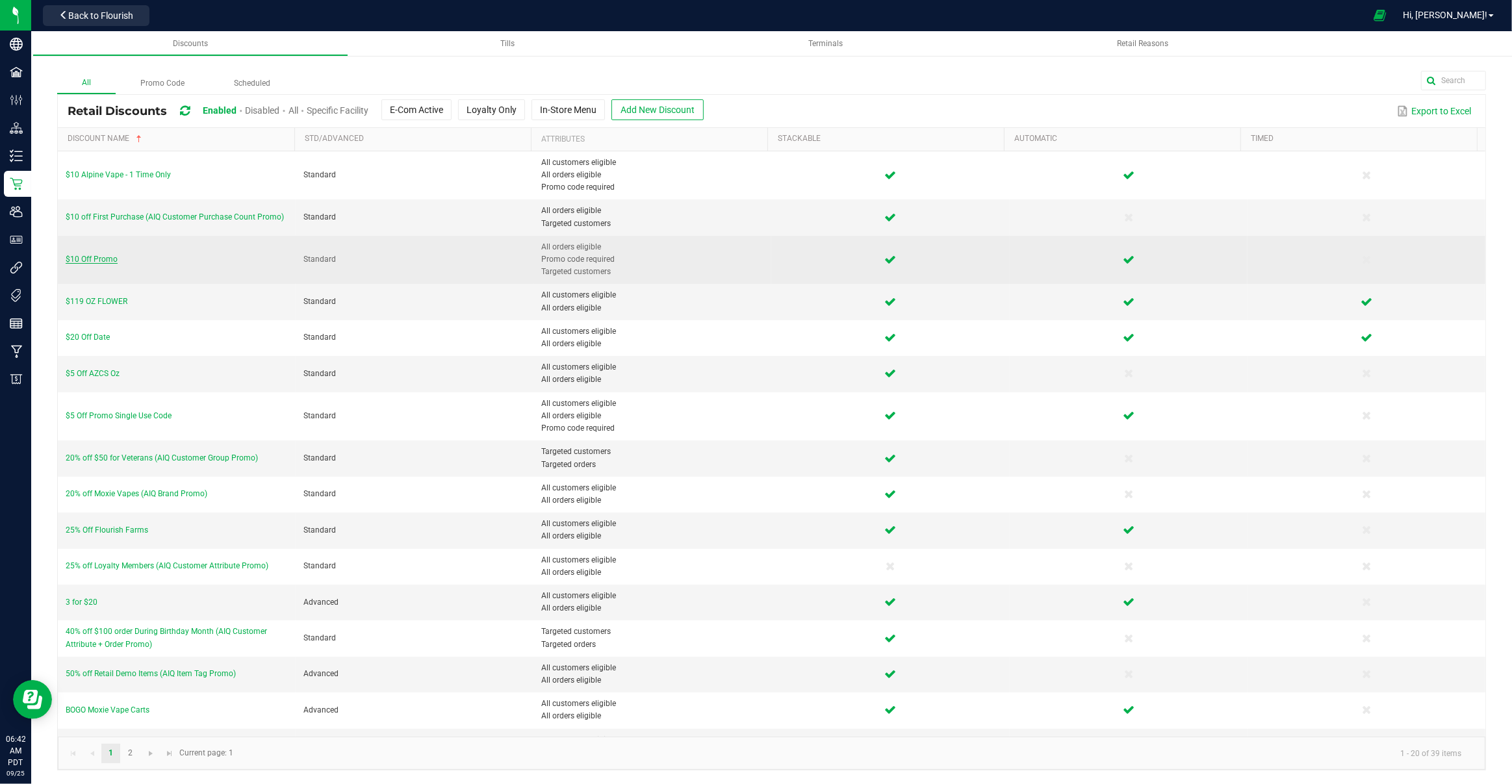
click at [97, 258] on span "$10 Off Promo" at bounding box center [91, 259] width 52 height 9
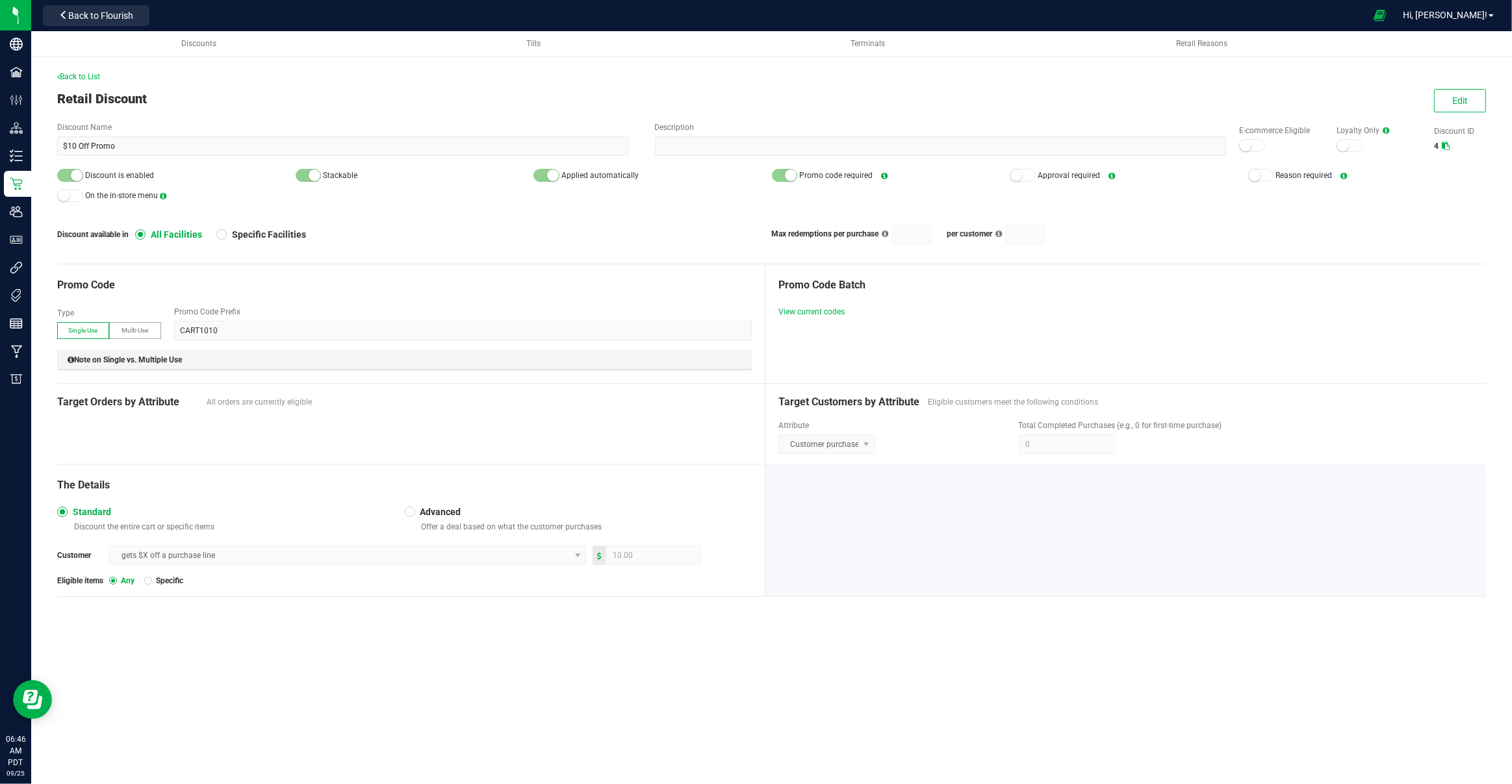
click at [149, 25] on div "Back to Flourish" at bounding box center [96, 15] width 117 height 25
click at [126, 19] on span "Back to Flourish" at bounding box center [100, 16] width 65 height 10
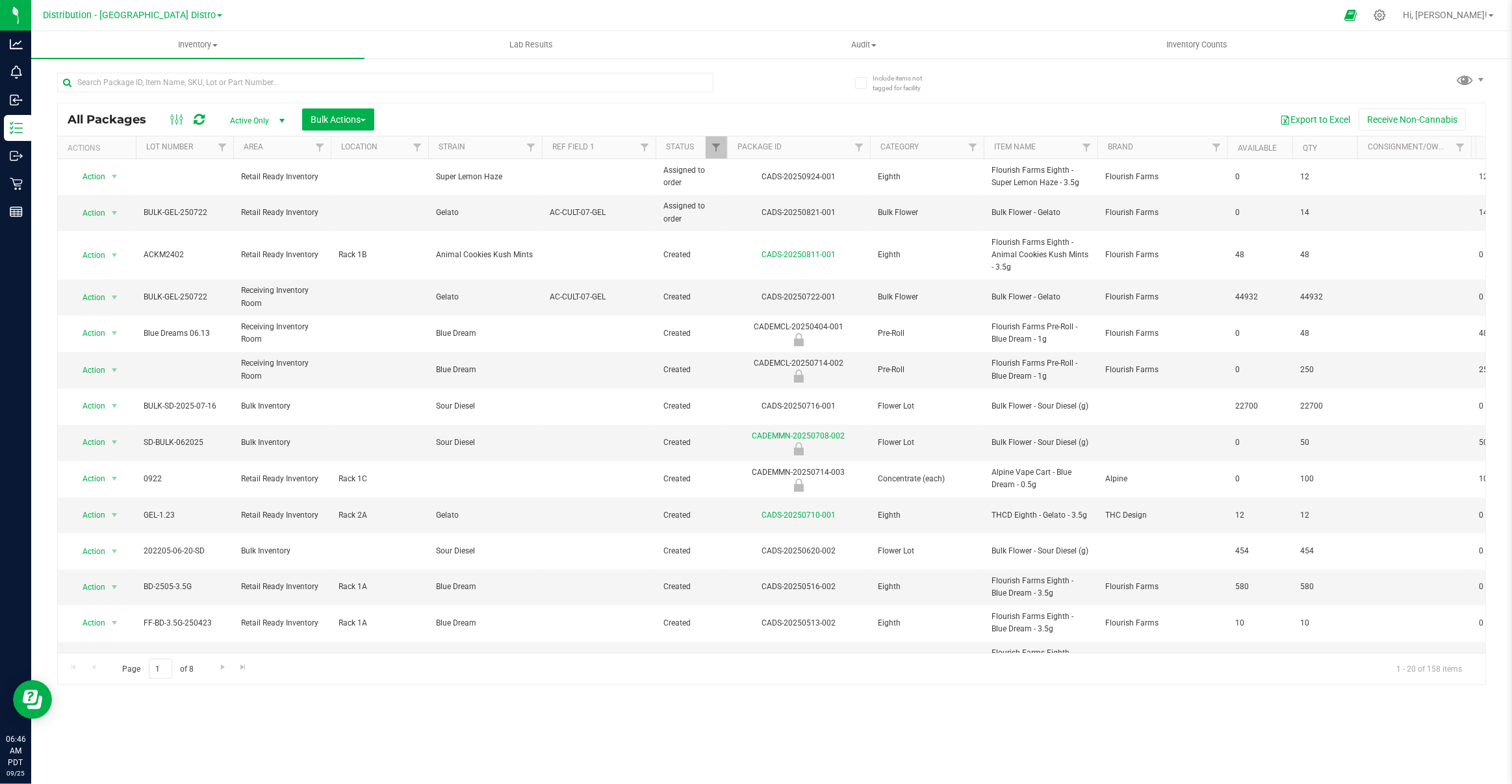
click at [126, 19] on span "Distribution - [GEOGRAPHIC_DATA] Distro" at bounding box center [129, 15] width 173 height 11
click at [98, 96] on link "Retail - Flagship Store" at bounding box center [132, 97] width 189 height 17
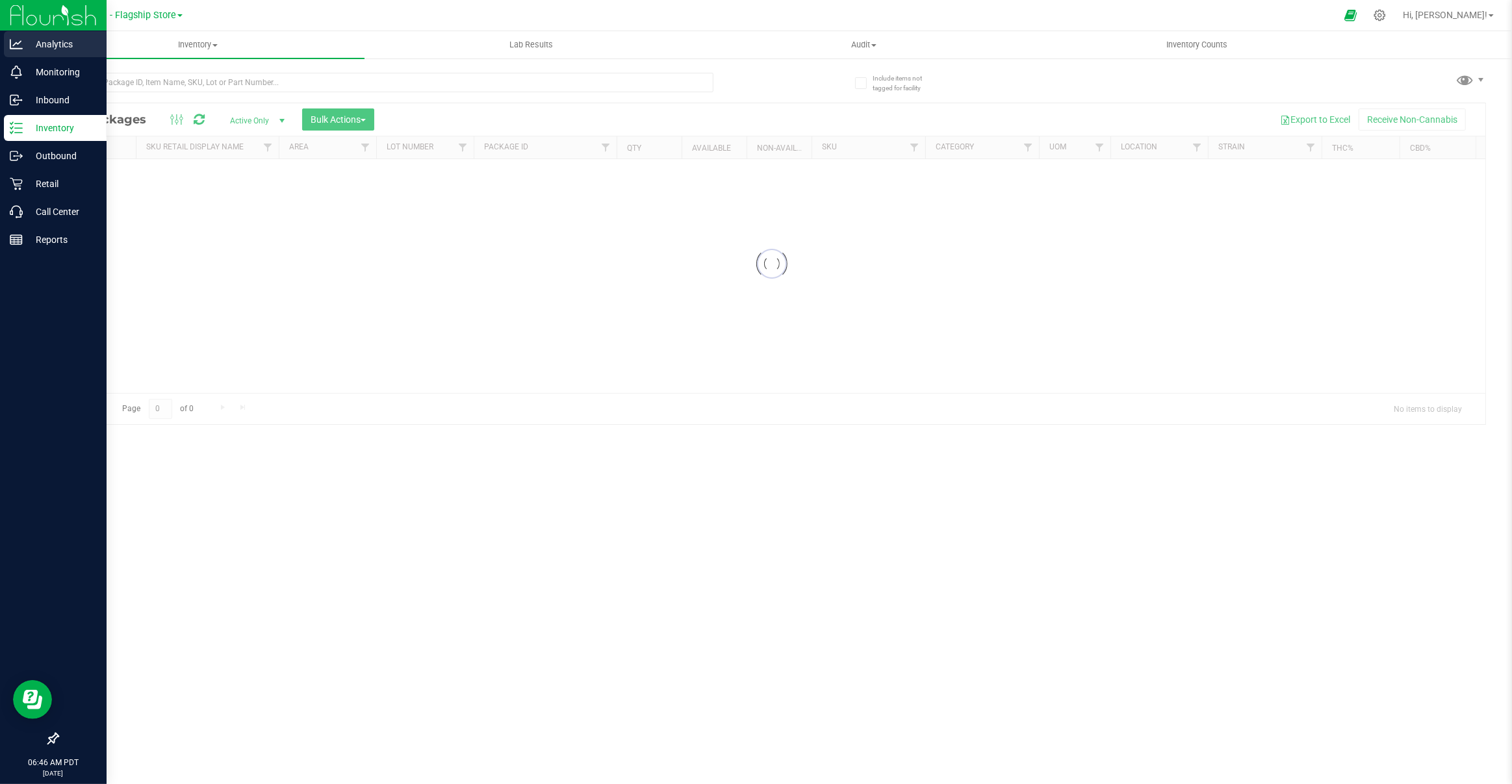
click at [24, 37] on p "Analytics" at bounding box center [61, 44] width 78 height 16
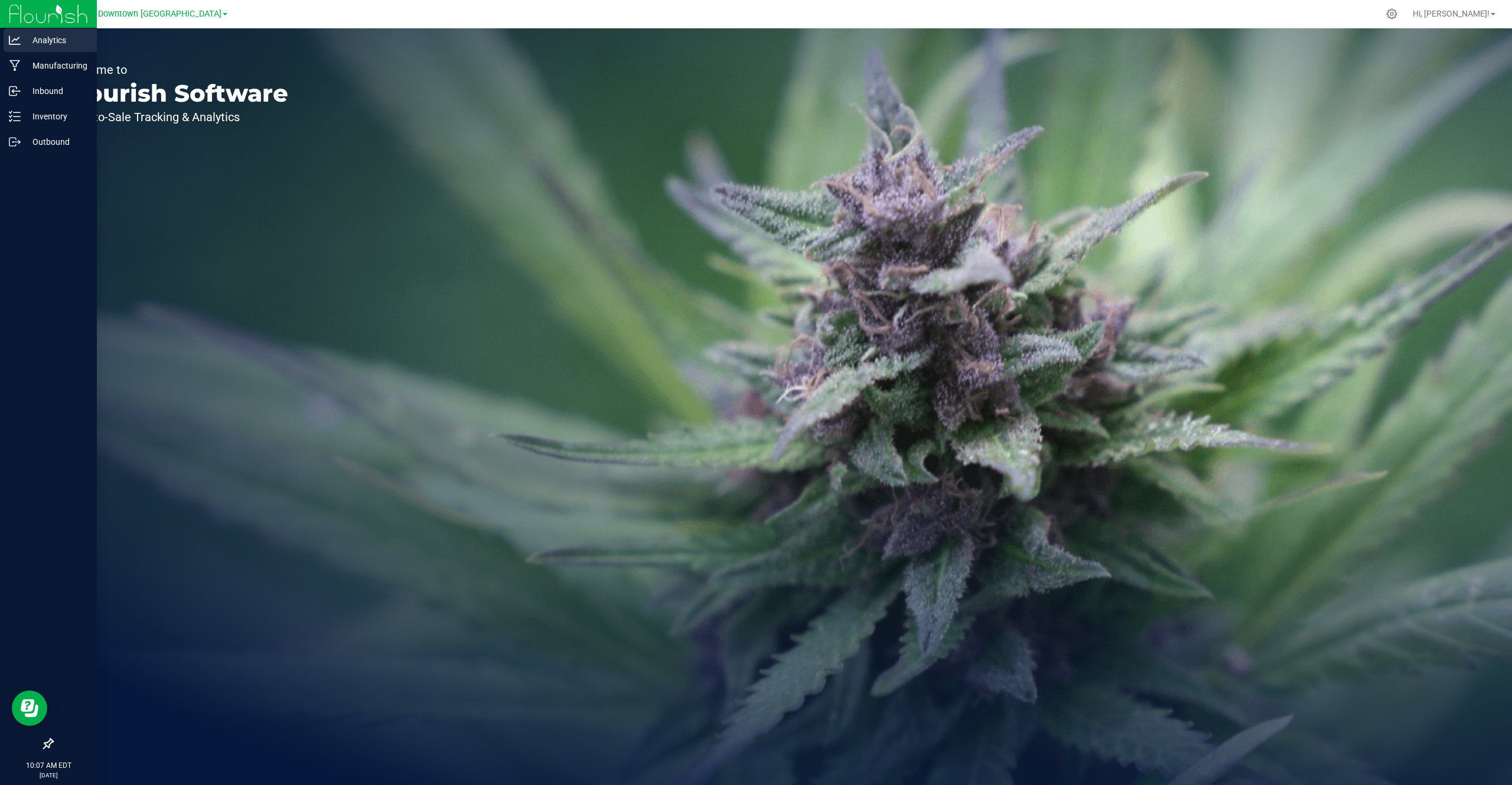
click at [28, 43] on p "Analytics" at bounding box center [56, 40] width 71 height 14
